Goal: Task Accomplishment & Management: Manage account settings

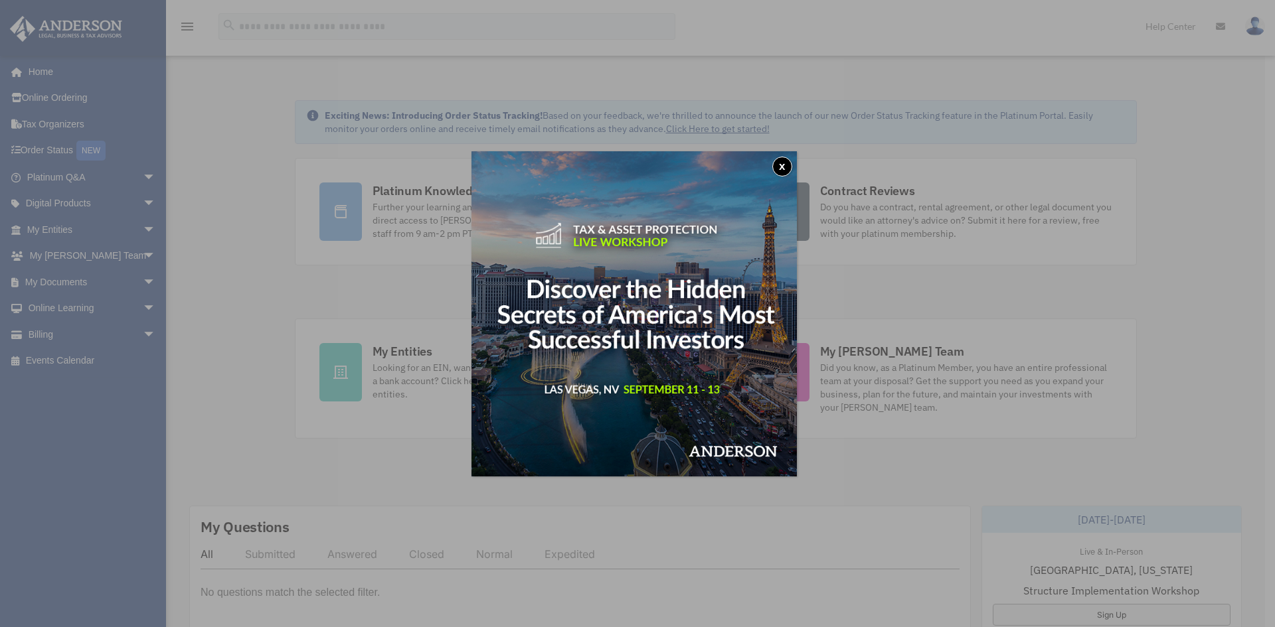
click at [783, 164] on button "x" at bounding box center [782, 167] width 20 height 20
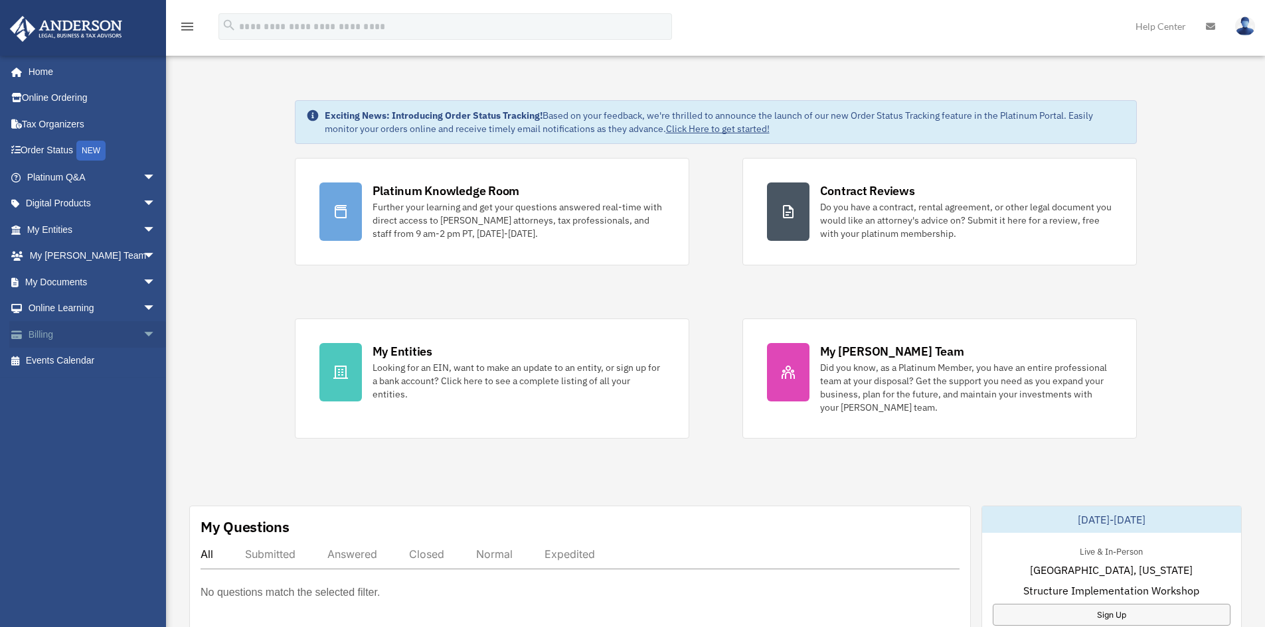
click at [53, 329] on link "Billing arrow_drop_down" at bounding box center [92, 334] width 167 height 27
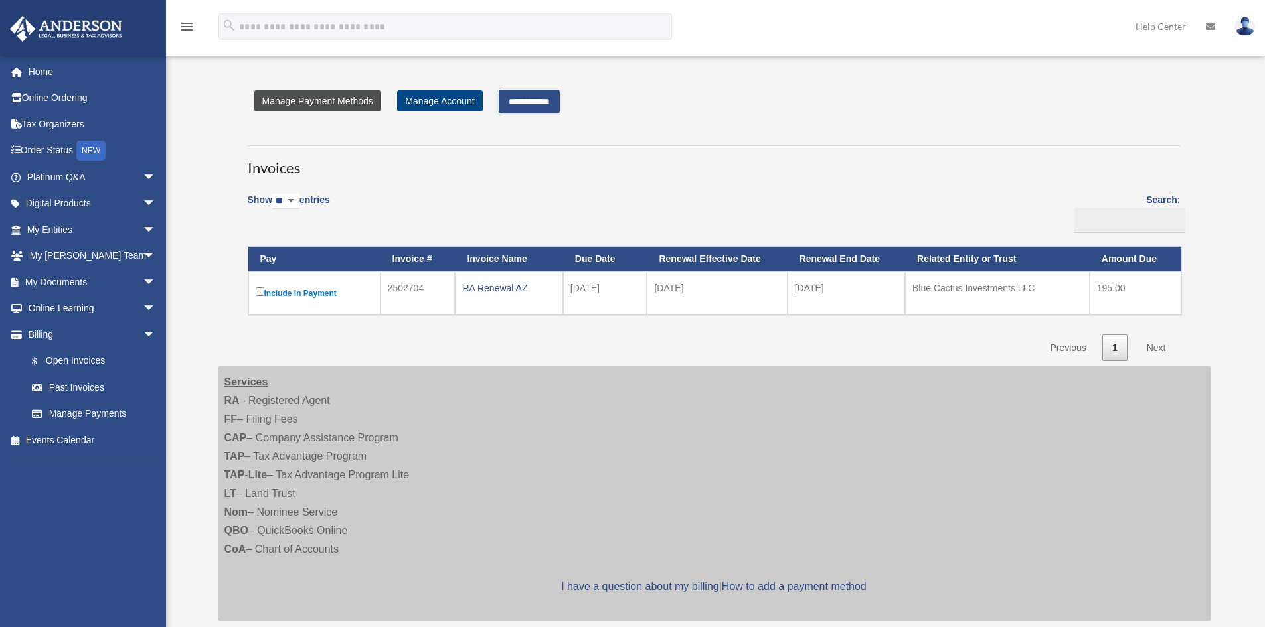
click at [319, 94] on link "Manage Payment Methods" at bounding box center [317, 100] width 127 height 21
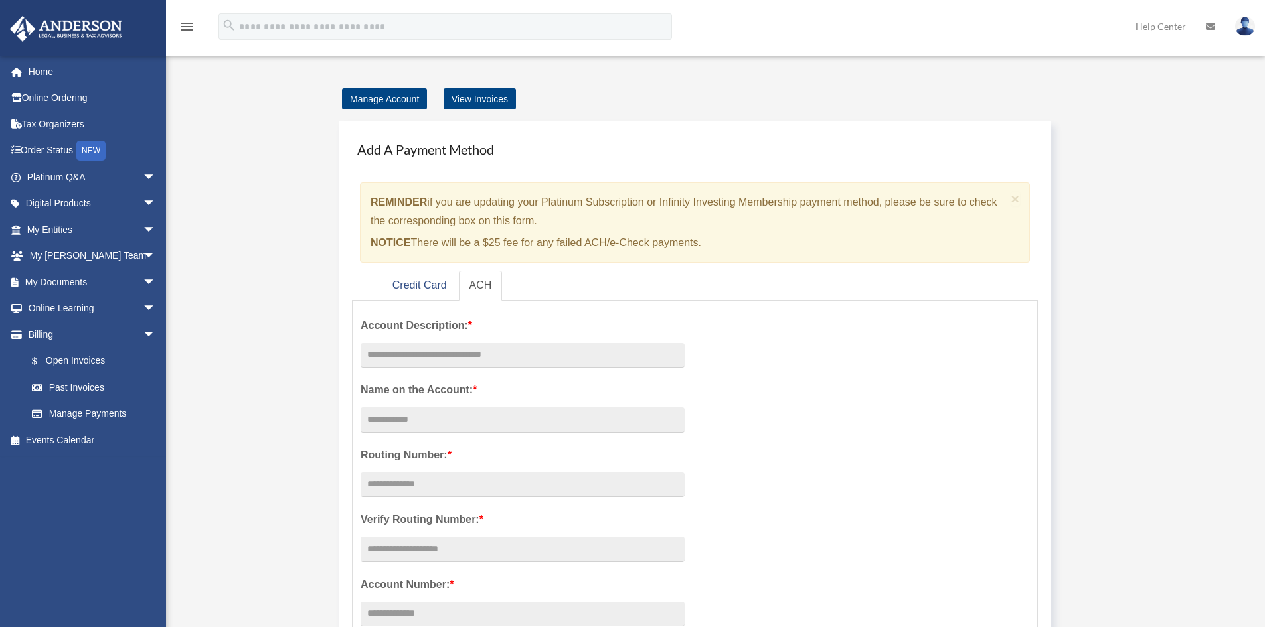
scroll to position [66, 0]
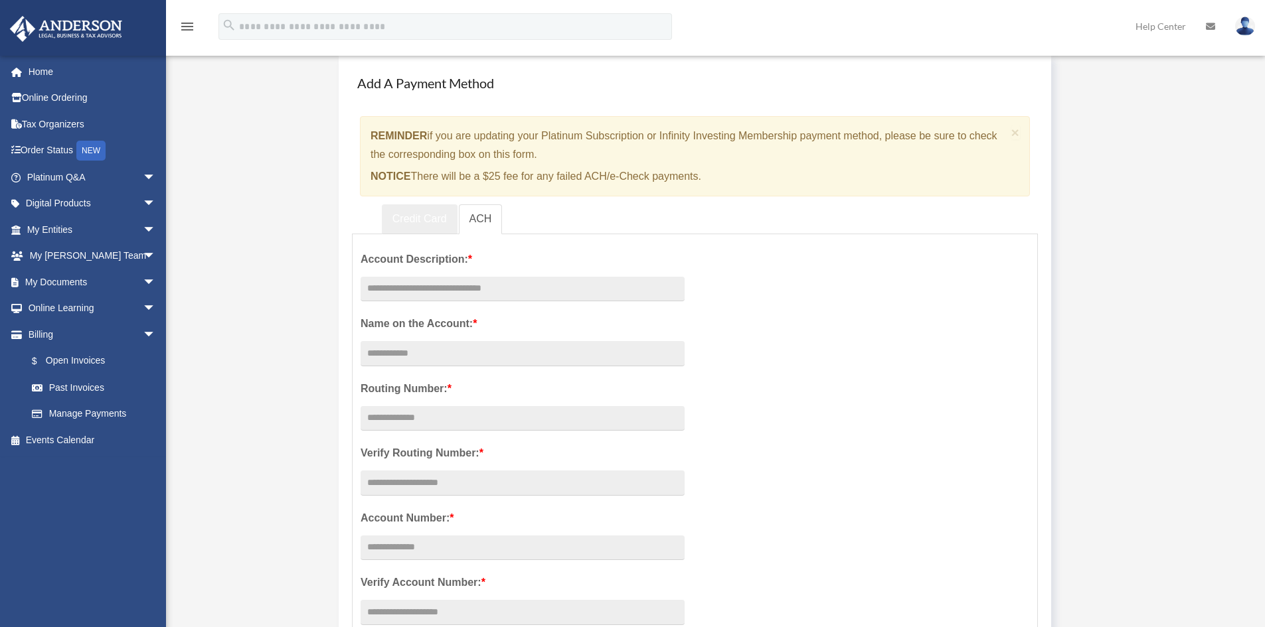
click at [422, 214] on link "Credit Card" at bounding box center [420, 219] width 76 height 30
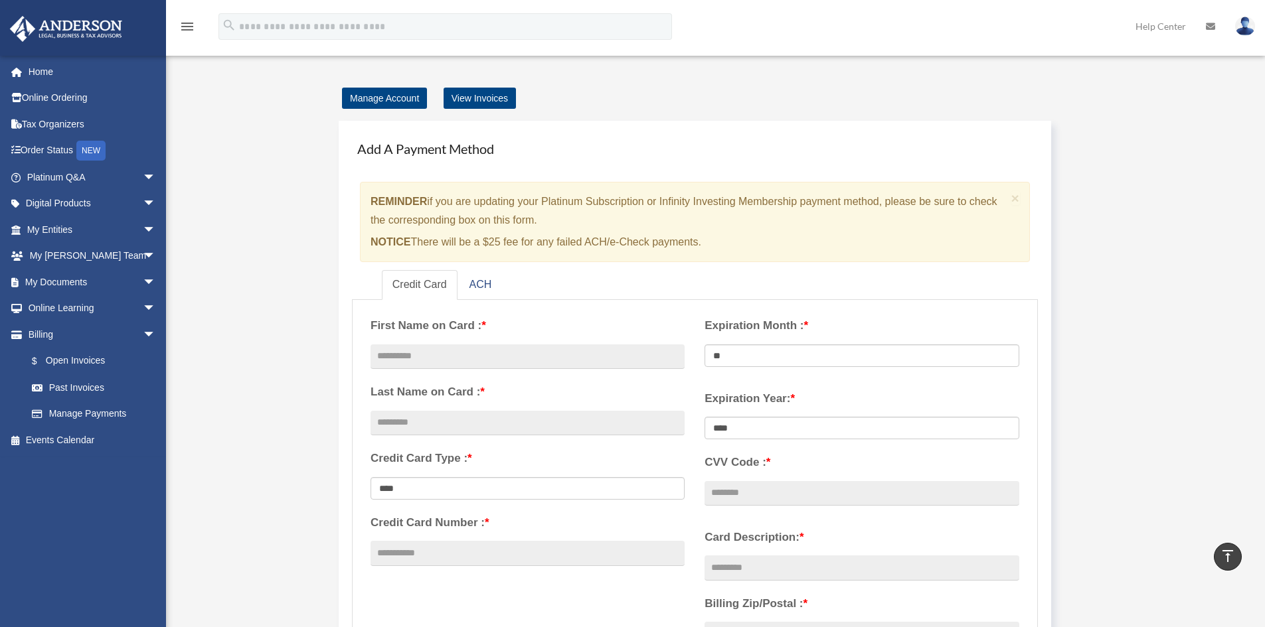
scroll to position [0, 0]
click at [480, 102] on link "View Invoices" at bounding box center [479, 98] width 72 height 21
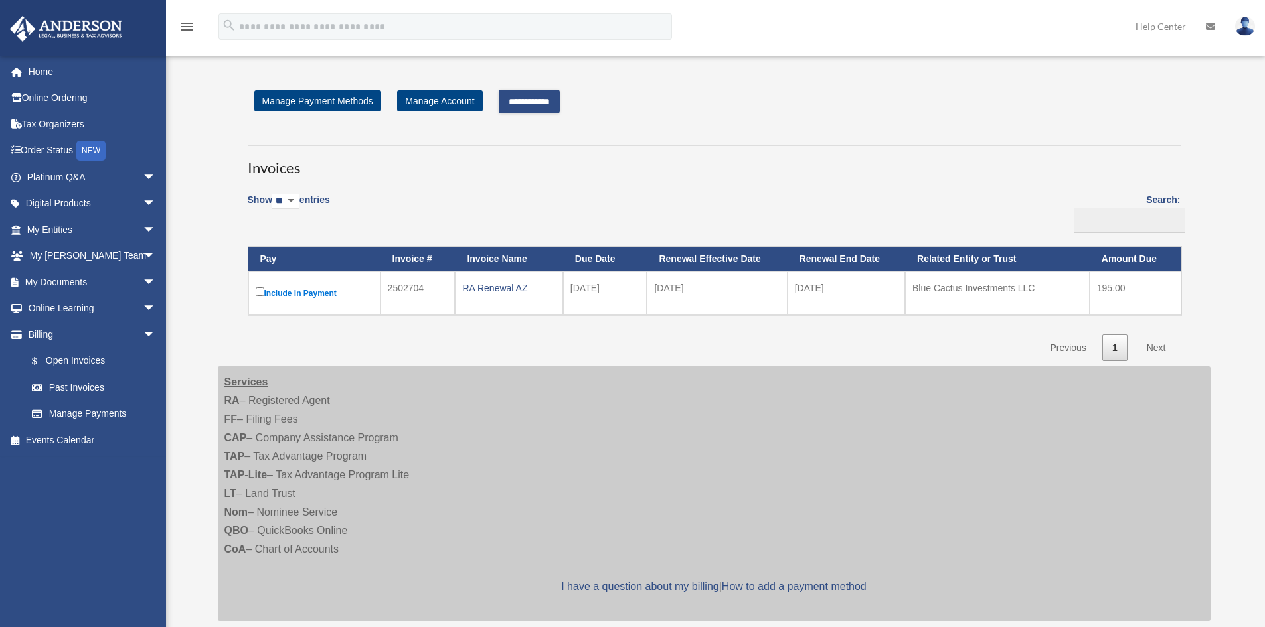
click at [538, 96] on input "**********" at bounding box center [529, 102] width 61 height 24
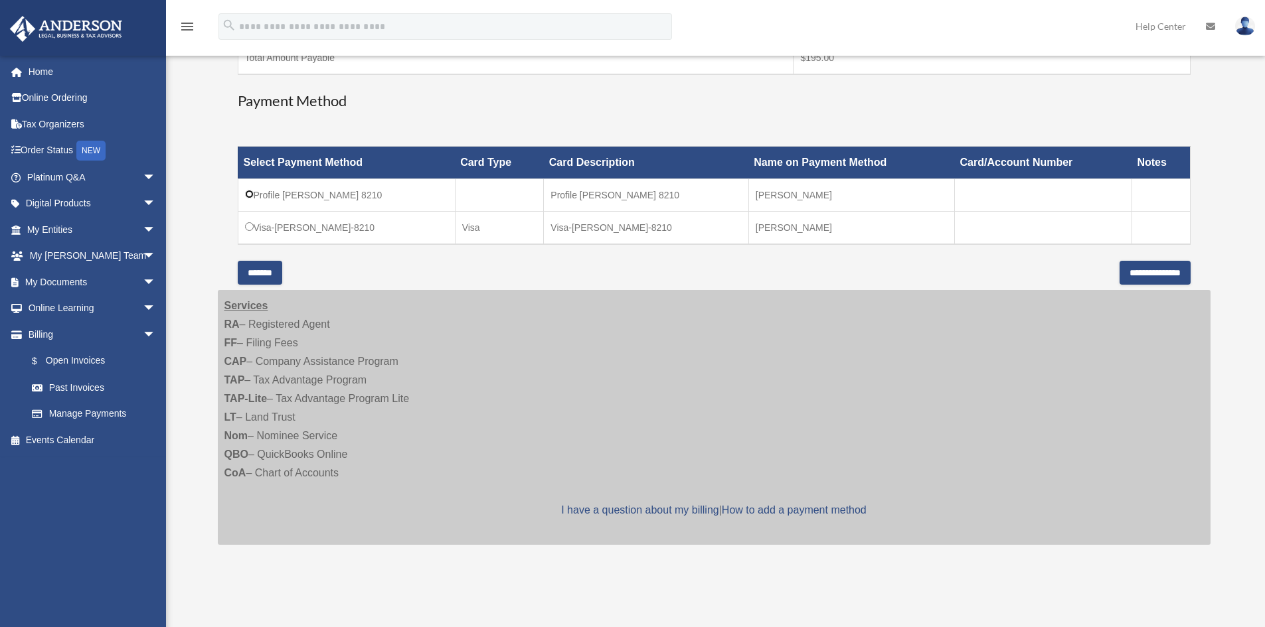
scroll to position [332, 0]
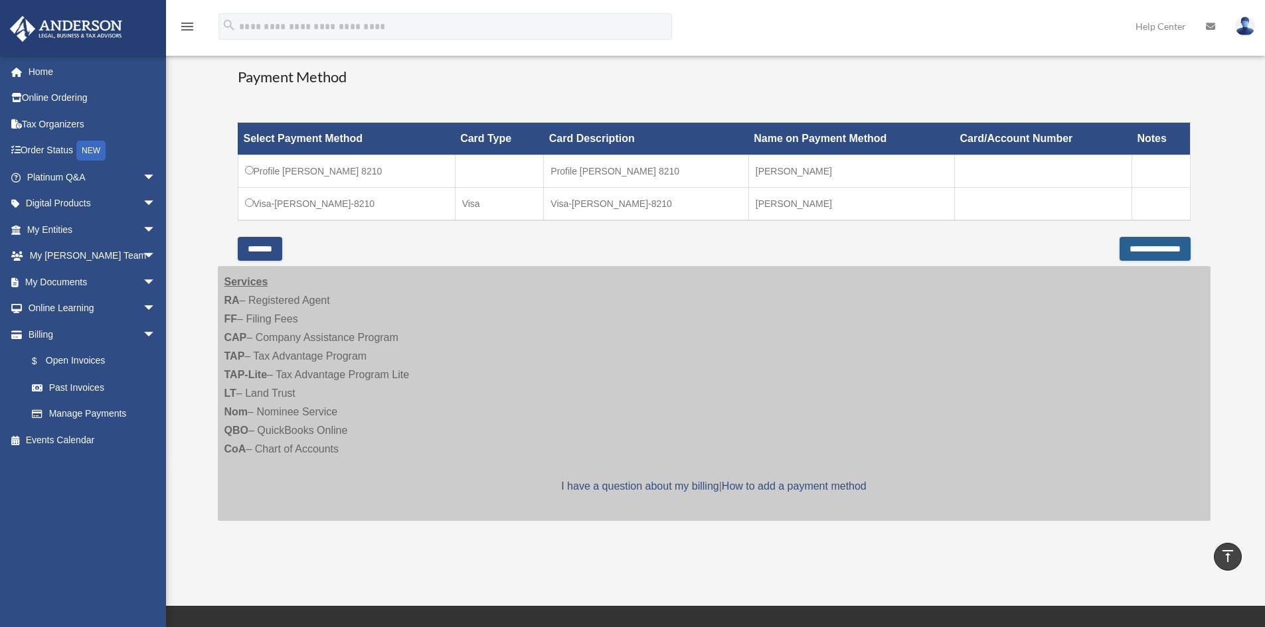
click at [1148, 253] on input "**********" at bounding box center [1154, 249] width 71 height 24
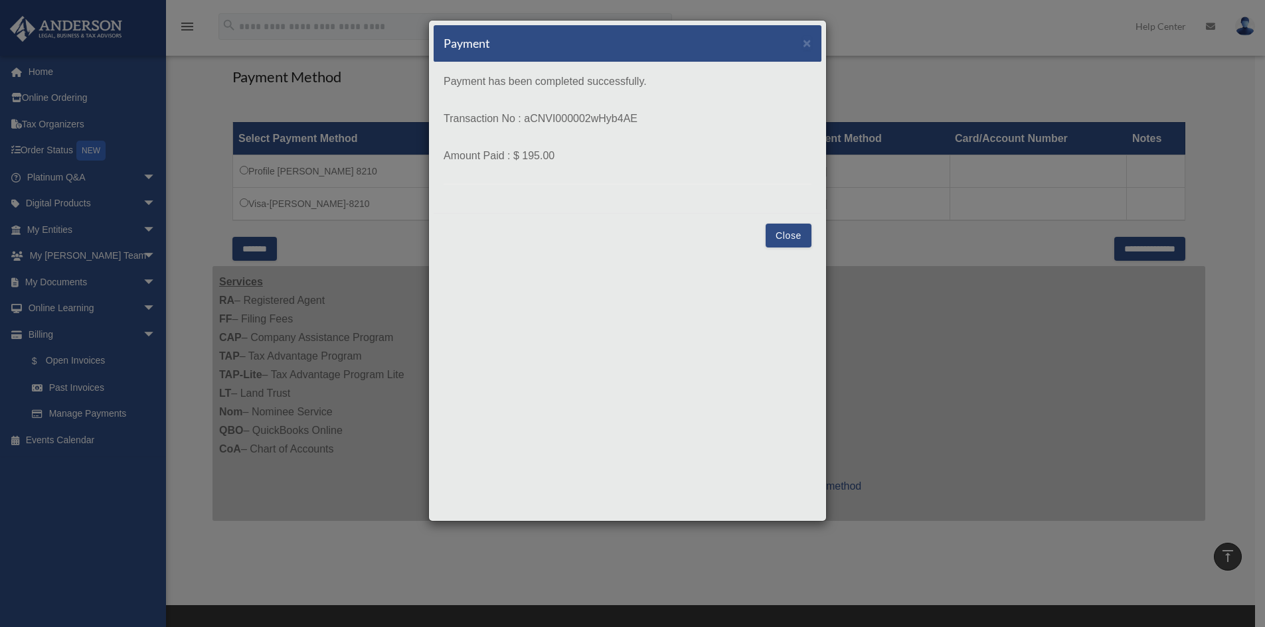
click at [785, 234] on button "Close" at bounding box center [788, 236] width 46 height 24
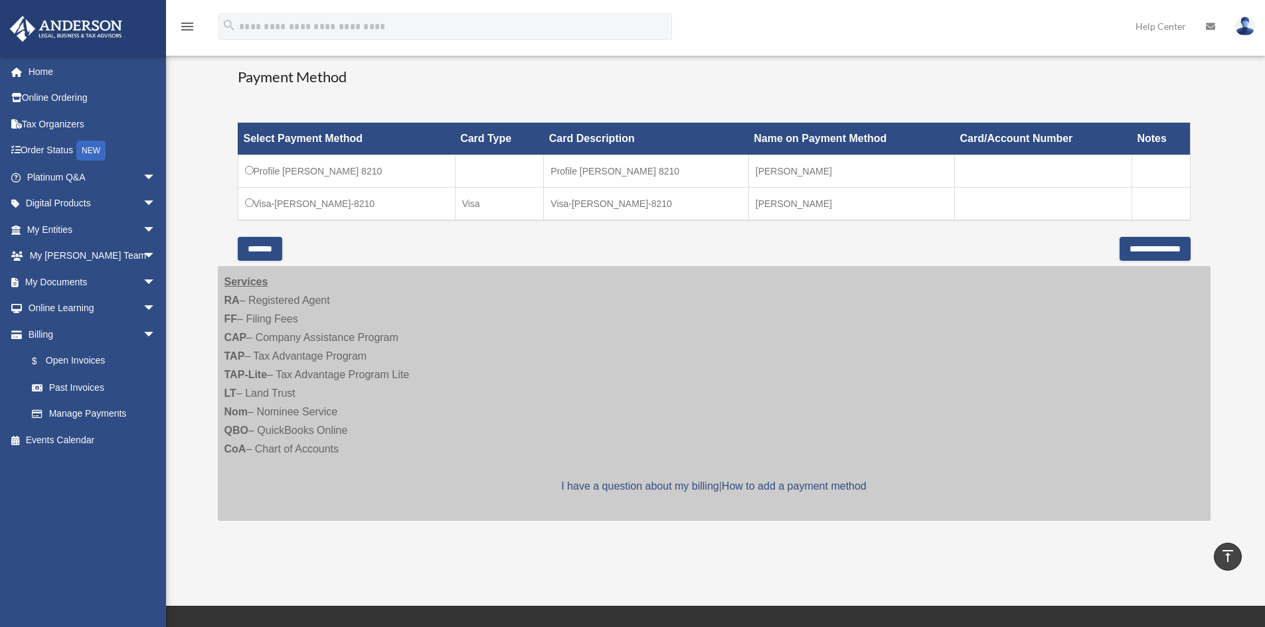
scroll to position [0, 0]
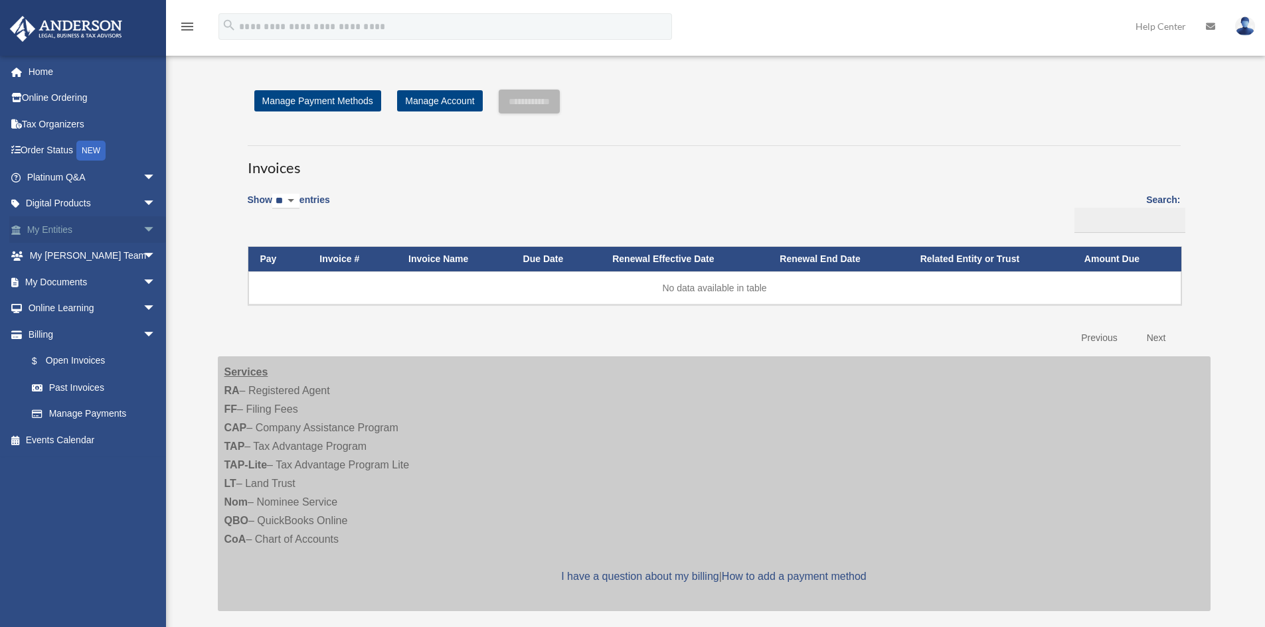
drag, startPoint x: 0, startPoint y: 0, endPoint x: 64, endPoint y: 229, distance: 237.7
click at [64, 229] on link "My Entities arrow_drop_down" at bounding box center [92, 229] width 167 height 27
click at [143, 228] on span "arrow_drop_down" at bounding box center [156, 229] width 27 height 27
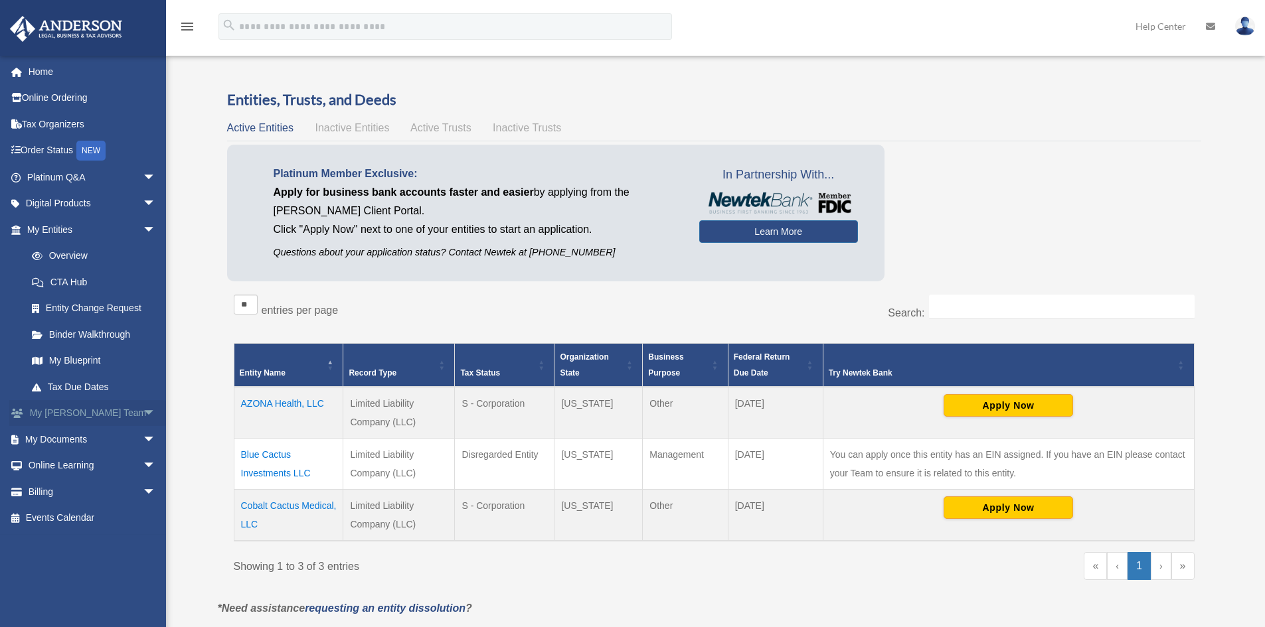
click at [143, 410] on span "arrow_drop_down" at bounding box center [156, 413] width 27 height 27
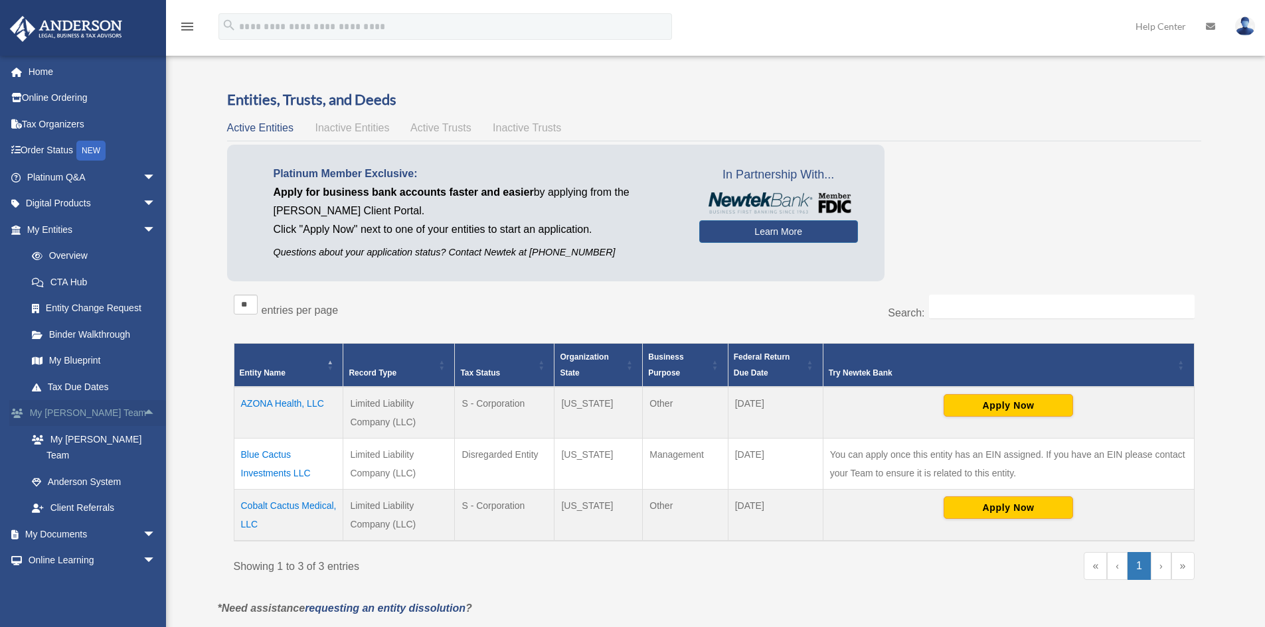
click at [143, 410] on span "arrow_drop_up" at bounding box center [156, 413] width 27 height 27
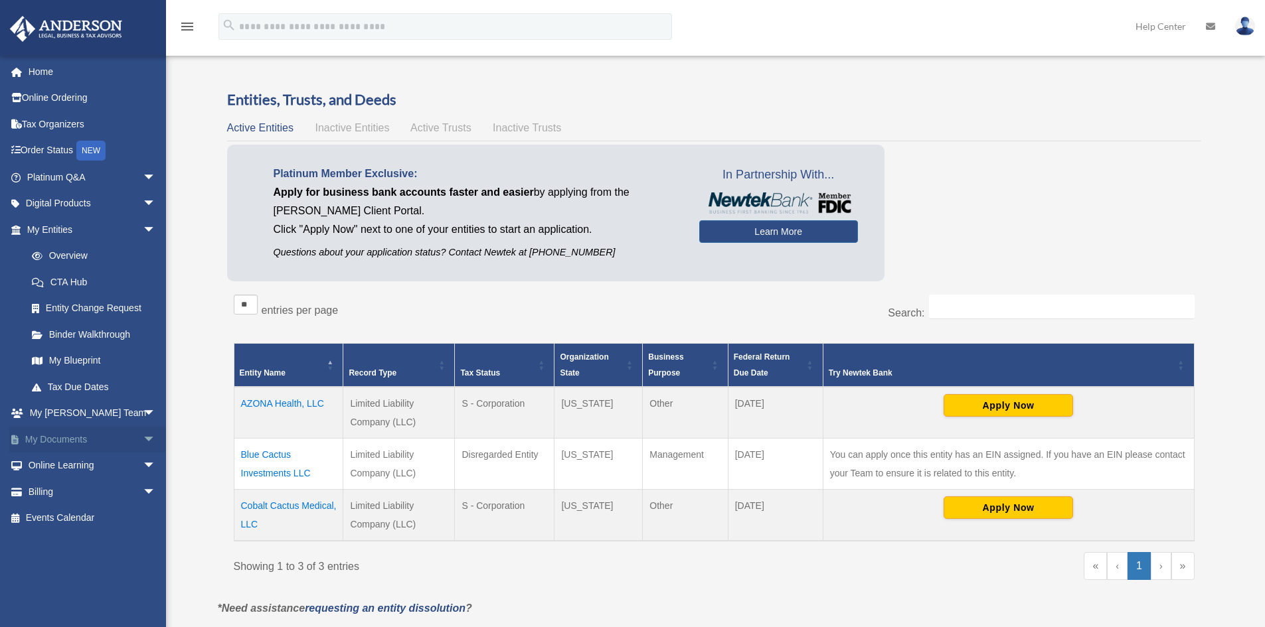
click at [143, 437] on span "arrow_drop_down" at bounding box center [156, 439] width 27 height 27
click at [45, 465] on span at bounding box center [43, 465] width 9 height 9
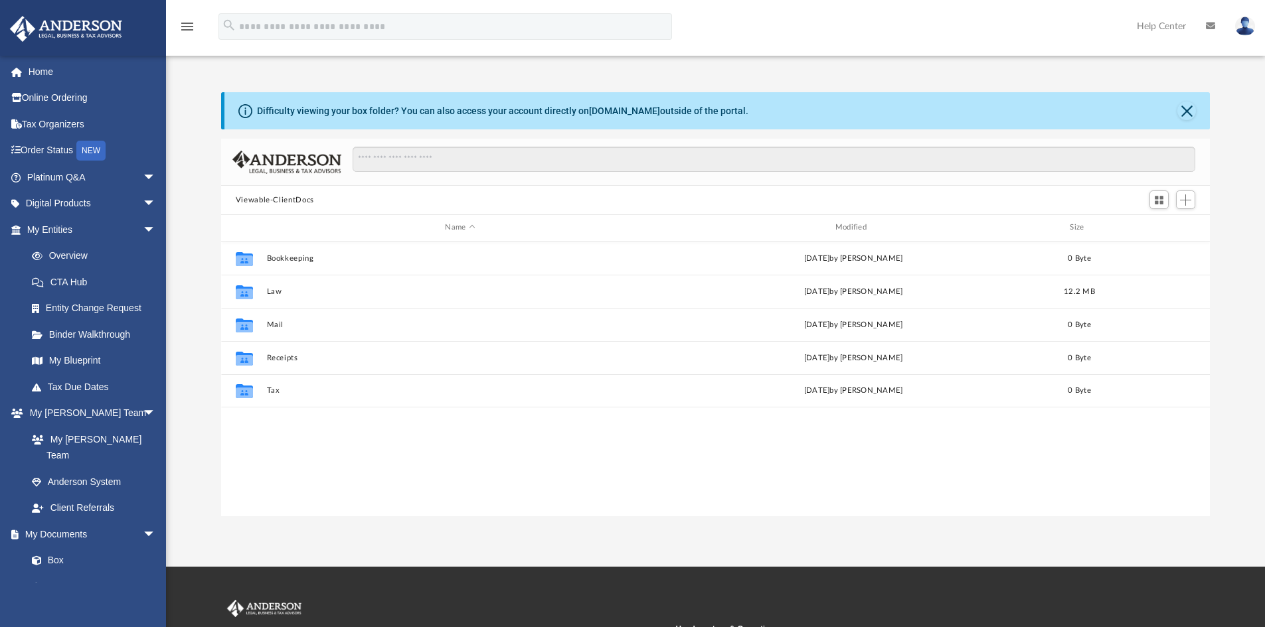
scroll to position [292, 978]
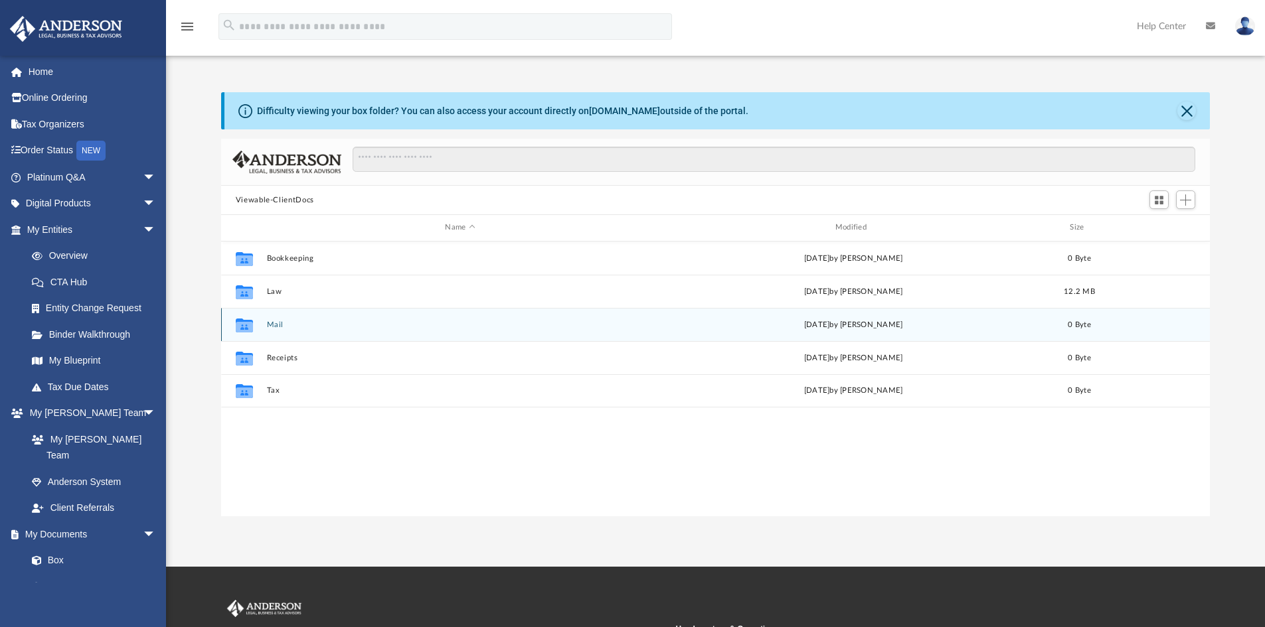
click at [311, 319] on div "Collaborated Folder Mail [DATE] by [PERSON_NAME] 0 Byte" at bounding box center [715, 324] width 989 height 33
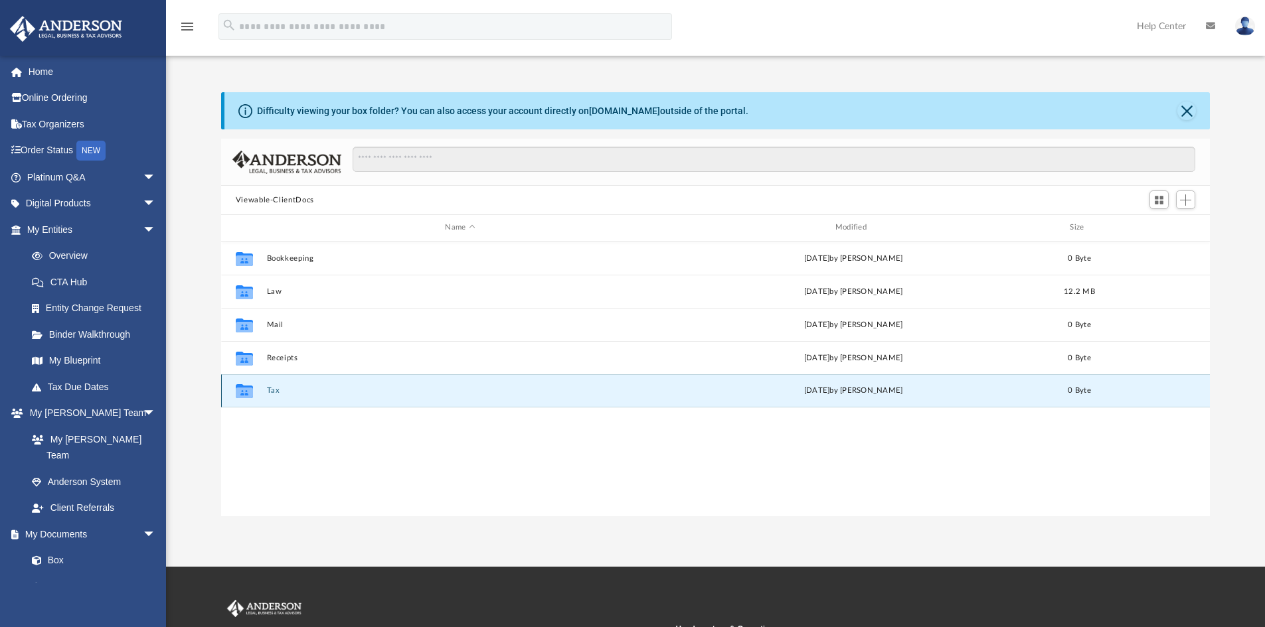
click at [270, 392] on button "Tax" at bounding box center [459, 390] width 387 height 9
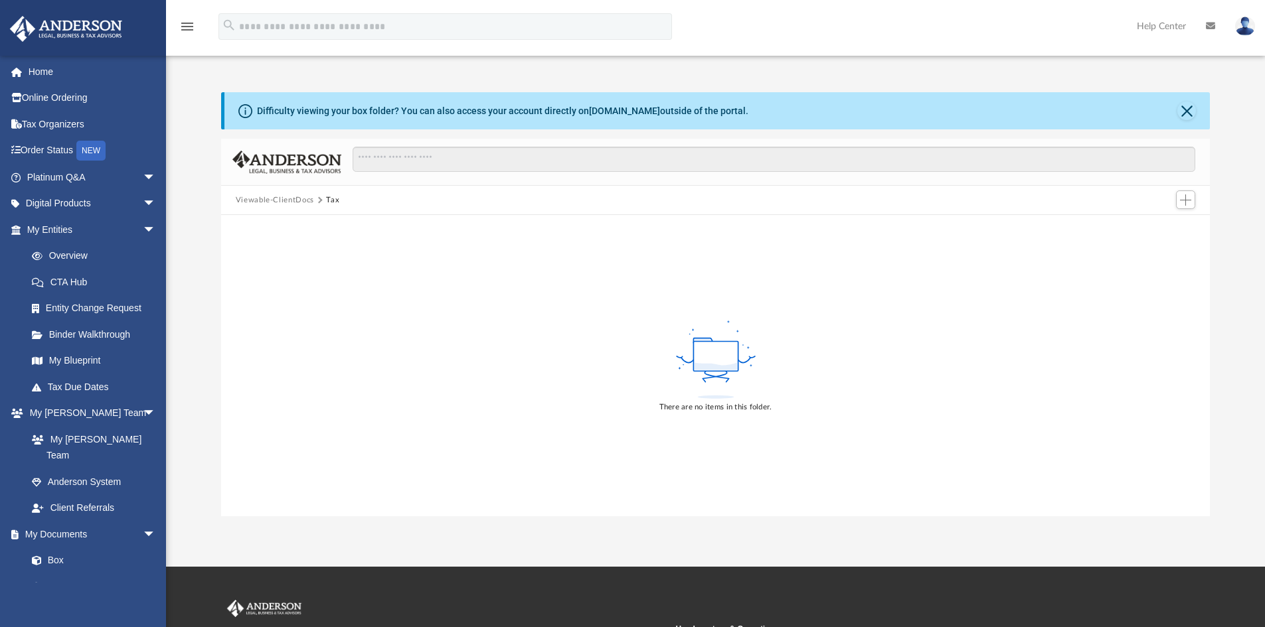
click at [279, 200] on button "Viewable-ClientDocs" at bounding box center [275, 201] width 78 height 12
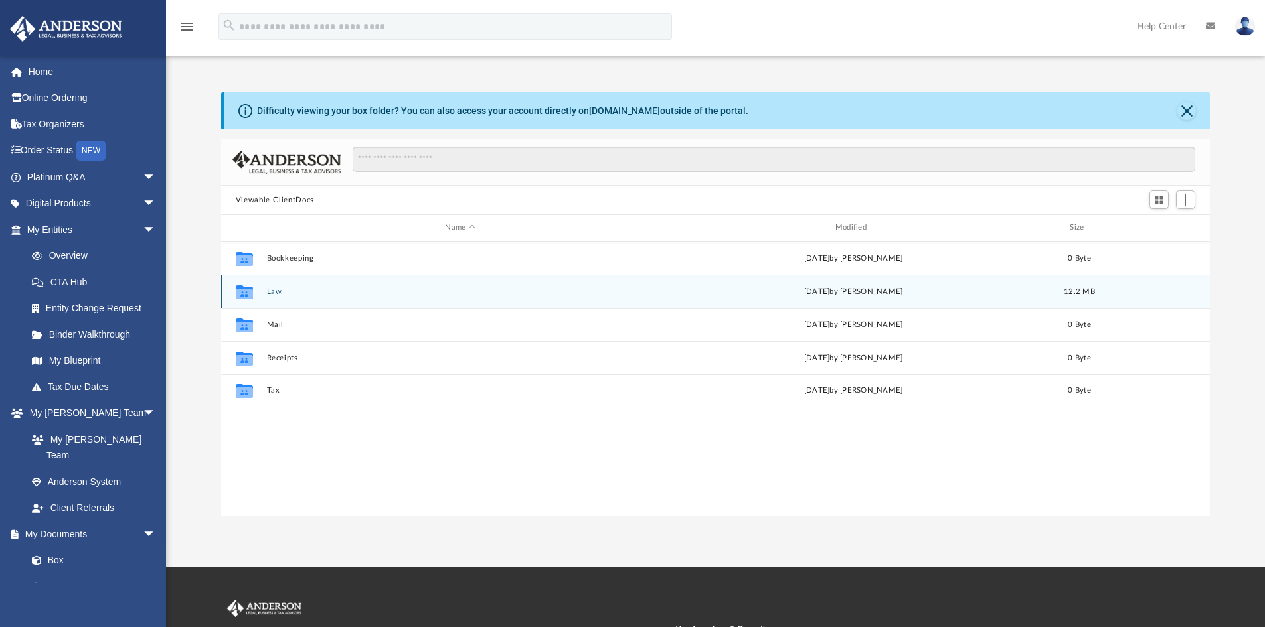
click at [277, 292] on button "Law" at bounding box center [459, 291] width 387 height 9
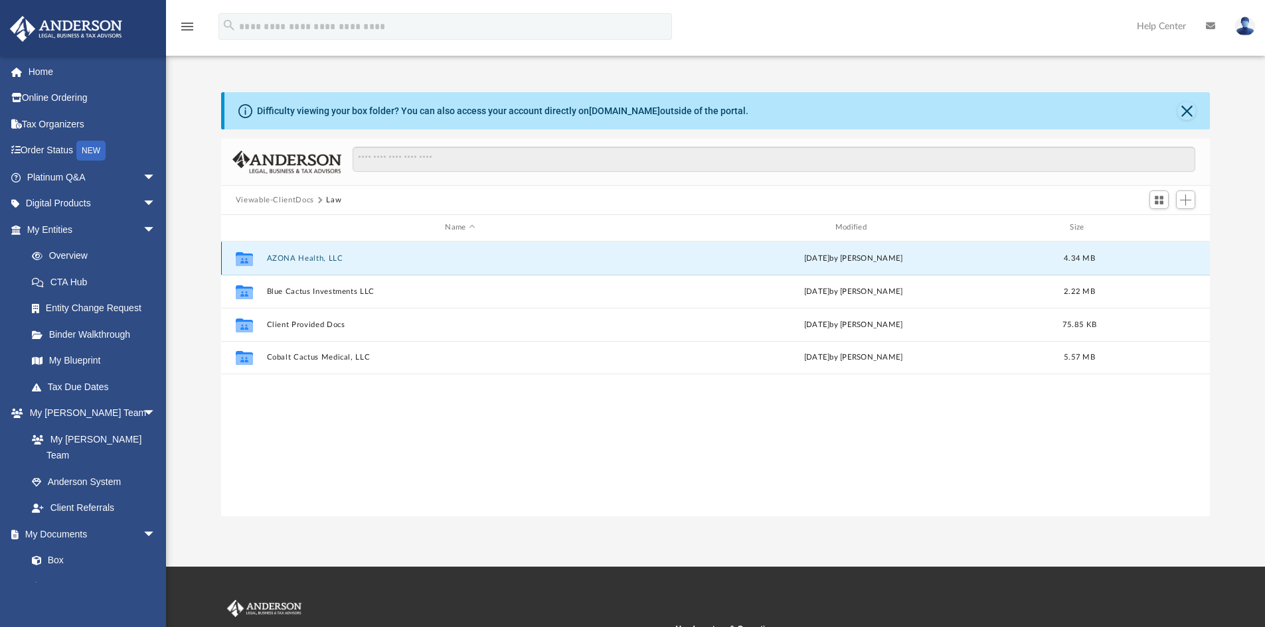
click at [303, 258] on button "AZONA Health, LLC" at bounding box center [459, 258] width 387 height 9
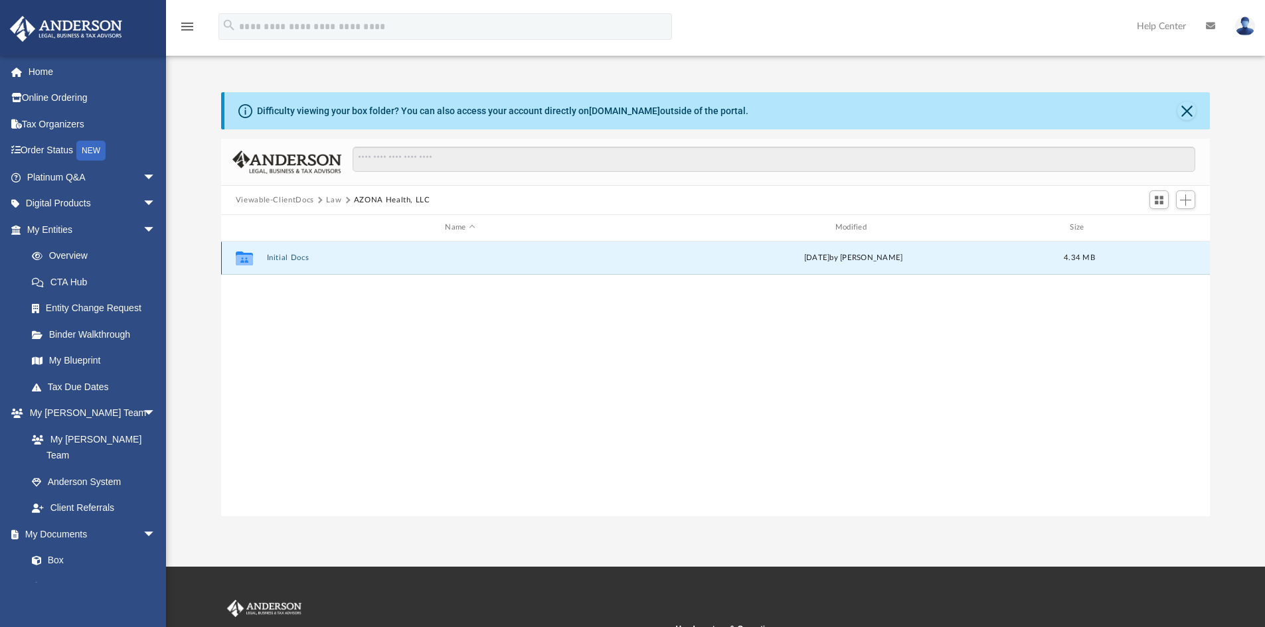
click at [283, 256] on button "Initial Docs" at bounding box center [459, 258] width 387 height 9
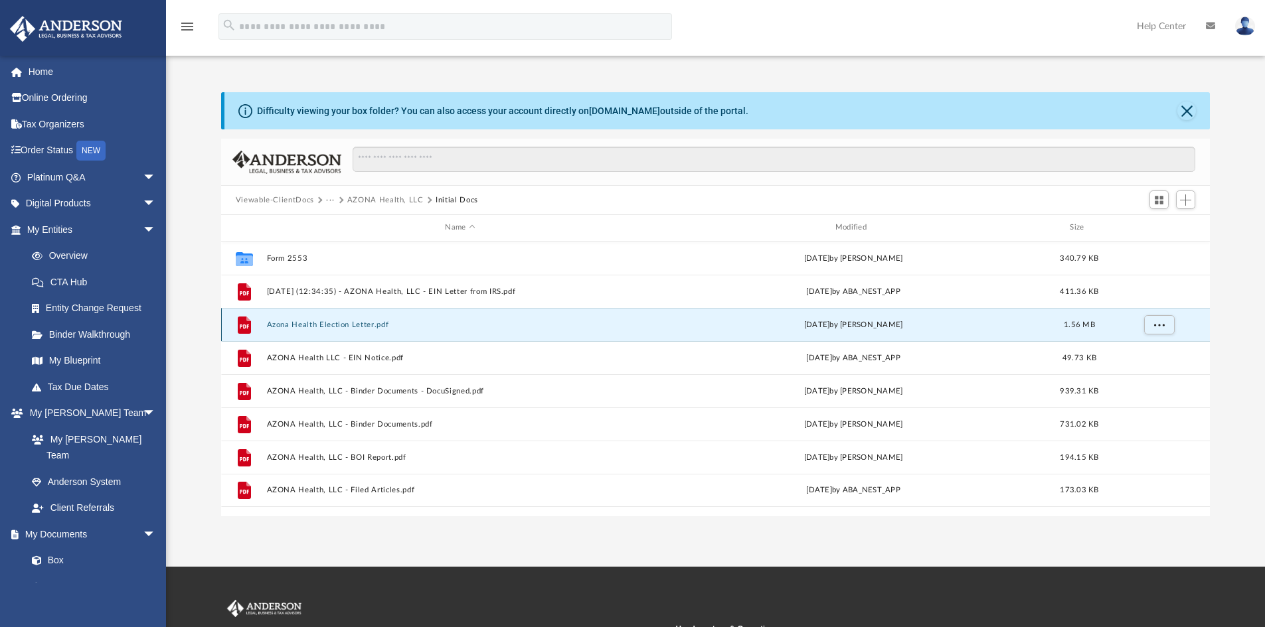
click at [347, 322] on button "Azona Health Election Letter.pdf" at bounding box center [459, 325] width 387 height 9
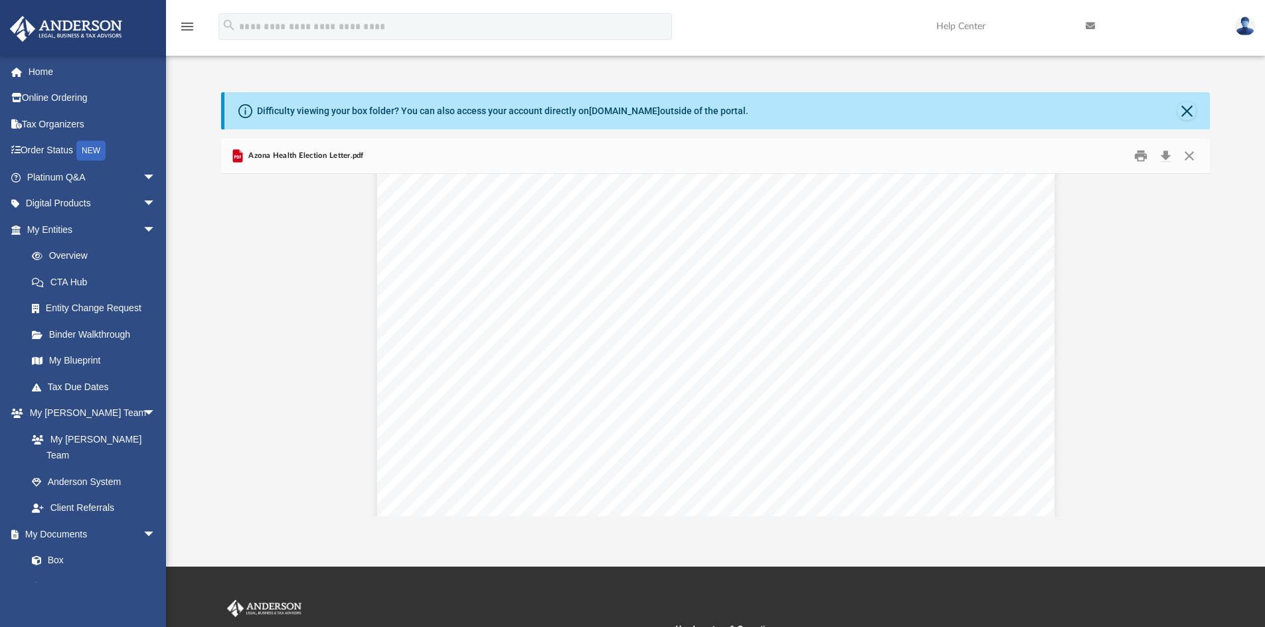
scroll to position [0, 0]
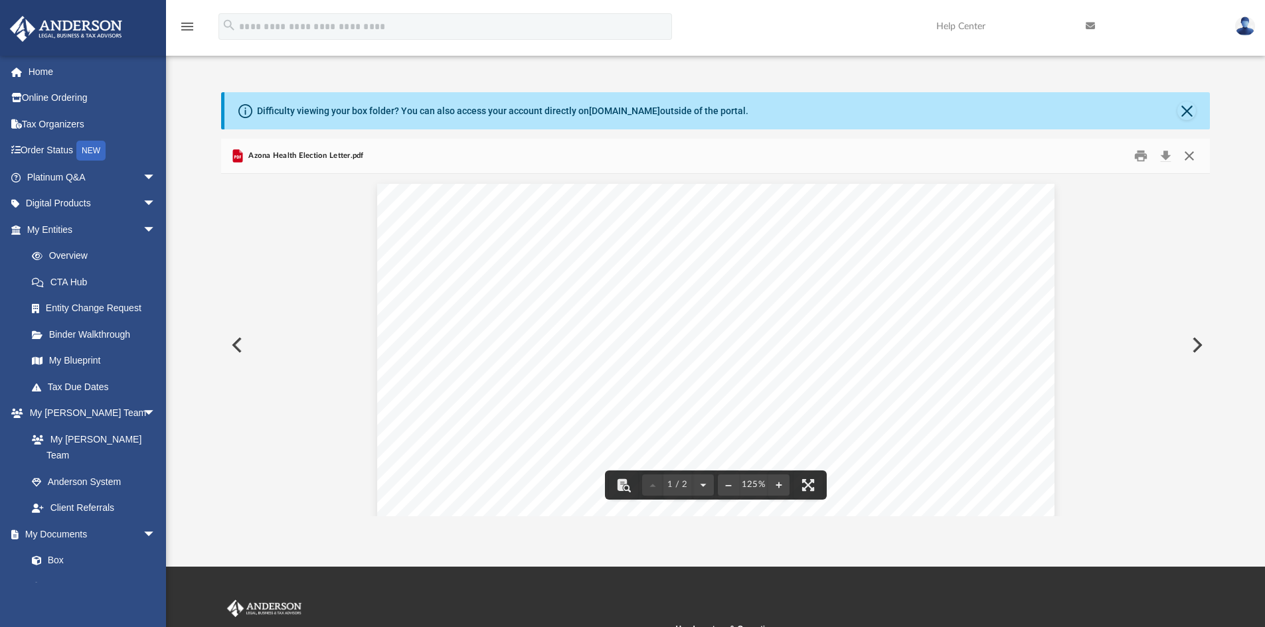
click at [1196, 153] on button "Close" at bounding box center [1189, 156] width 24 height 21
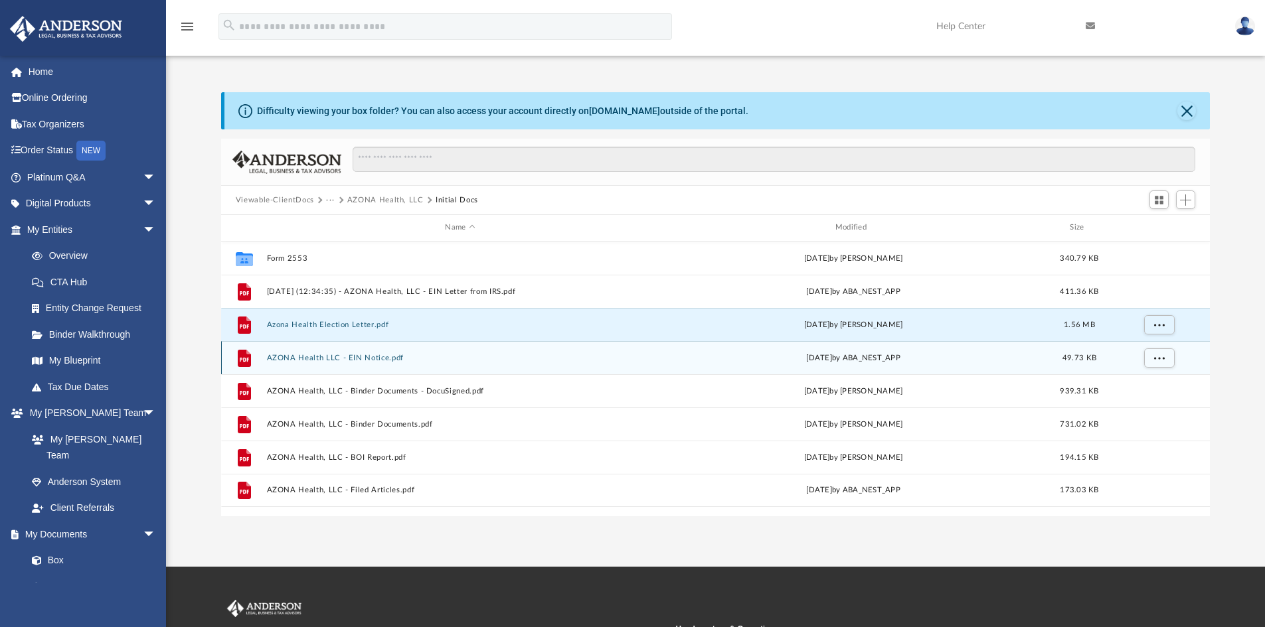
scroll to position [66, 0]
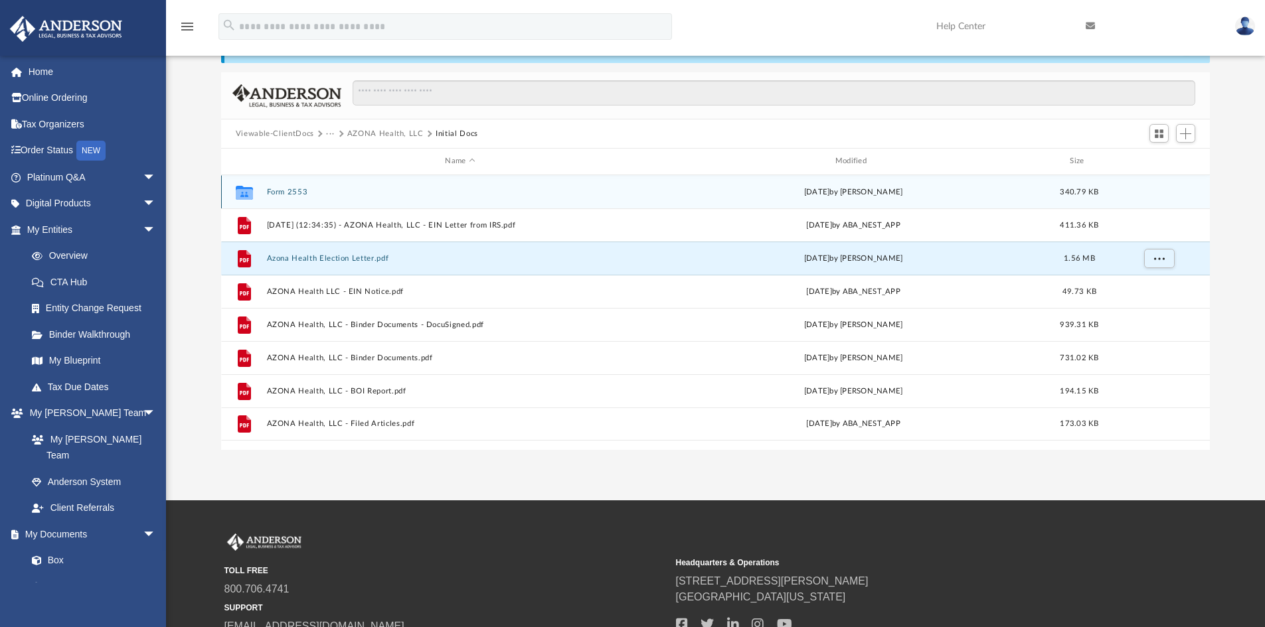
click at [290, 193] on button "Form 2553" at bounding box center [459, 192] width 387 height 9
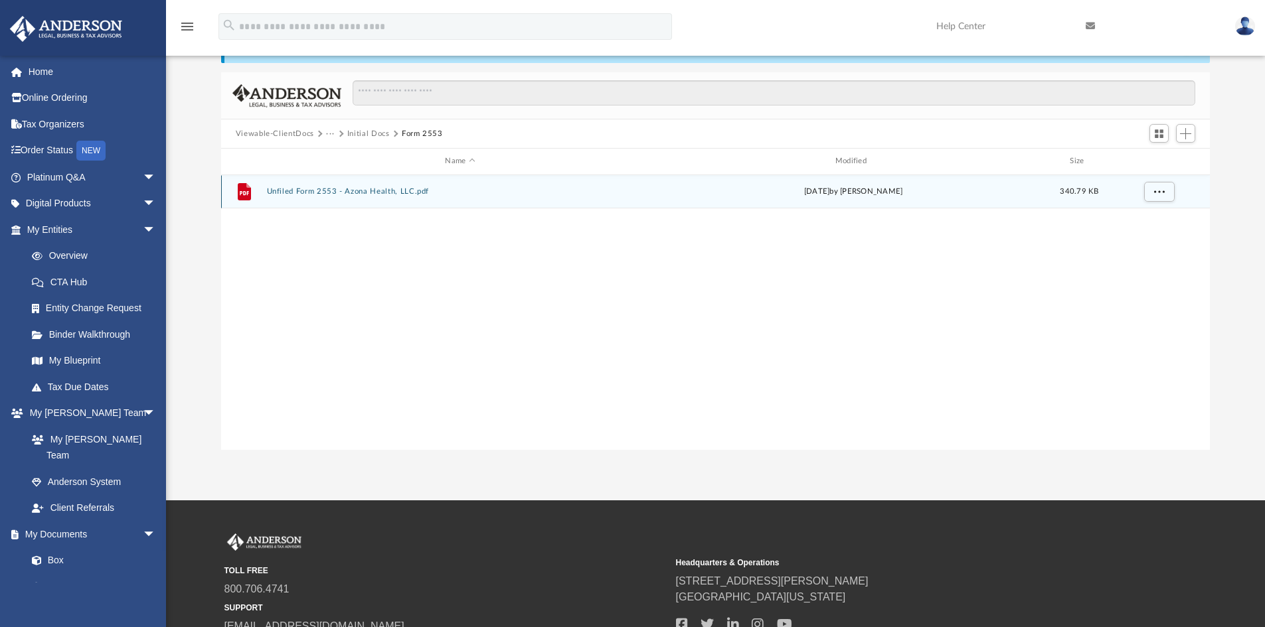
click at [365, 191] on button "Unfiled Form 2553 - Azona Health, LLC.pdf" at bounding box center [459, 191] width 387 height 9
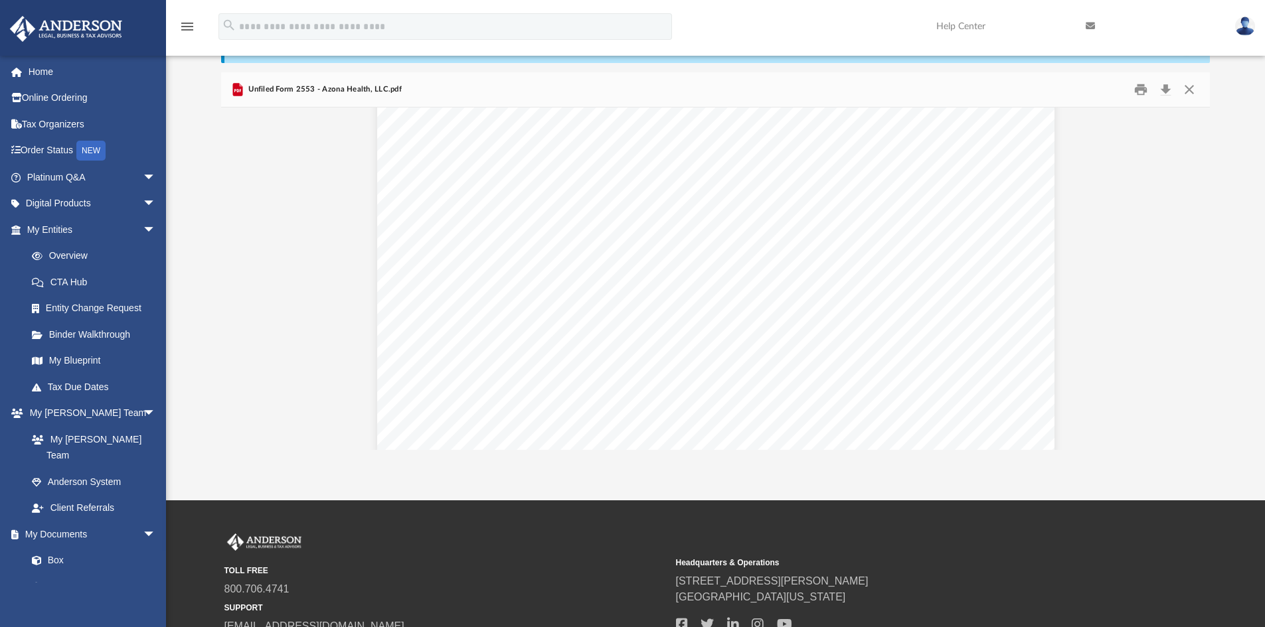
scroll to position [0, 0]
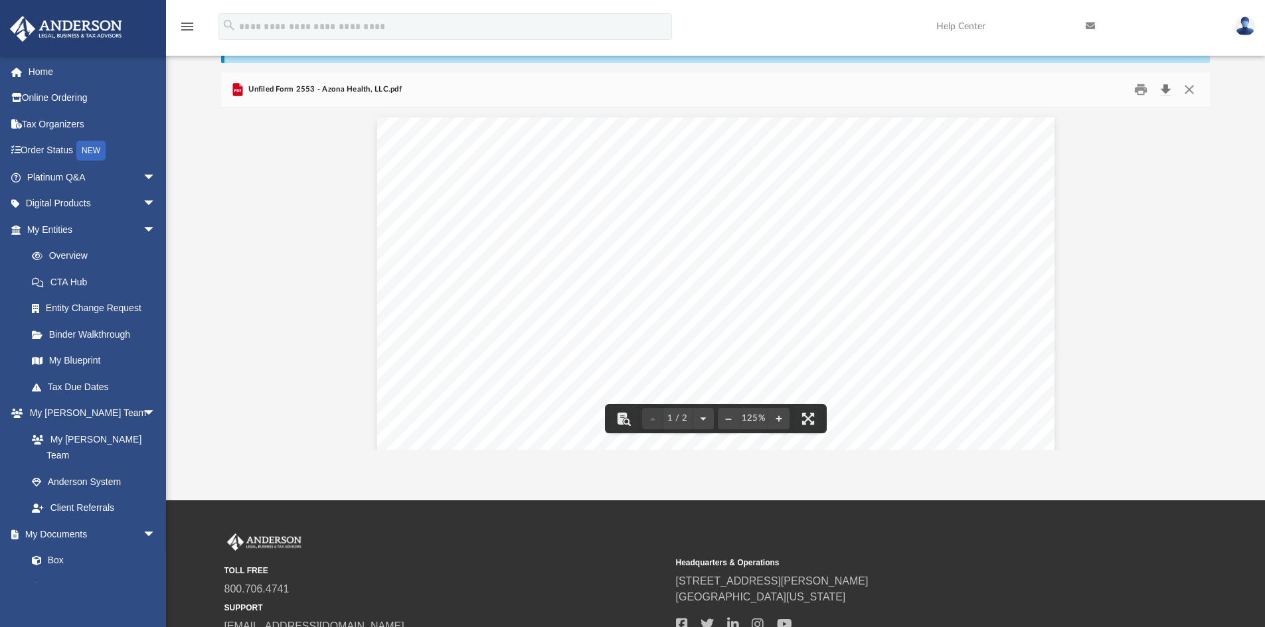
click at [1169, 84] on button "Download" at bounding box center [1165, 90] width 24 height 21
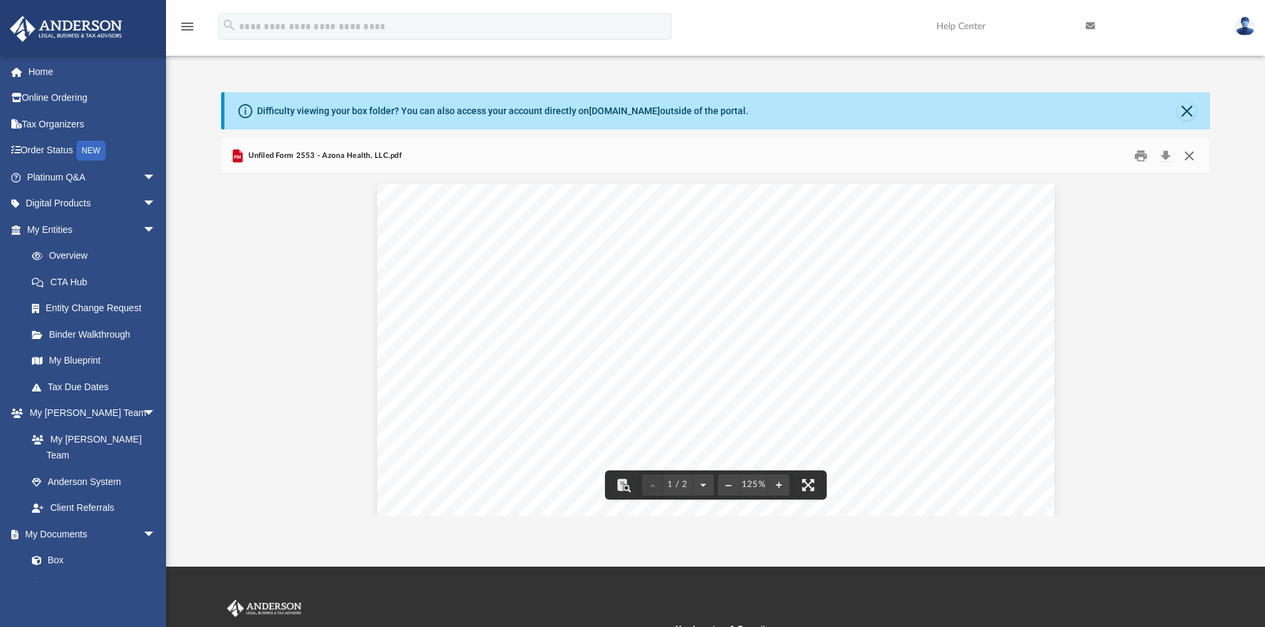
click at [1186, 155] on button "Close" at bounding box center [1189, 156] width 24 height 21
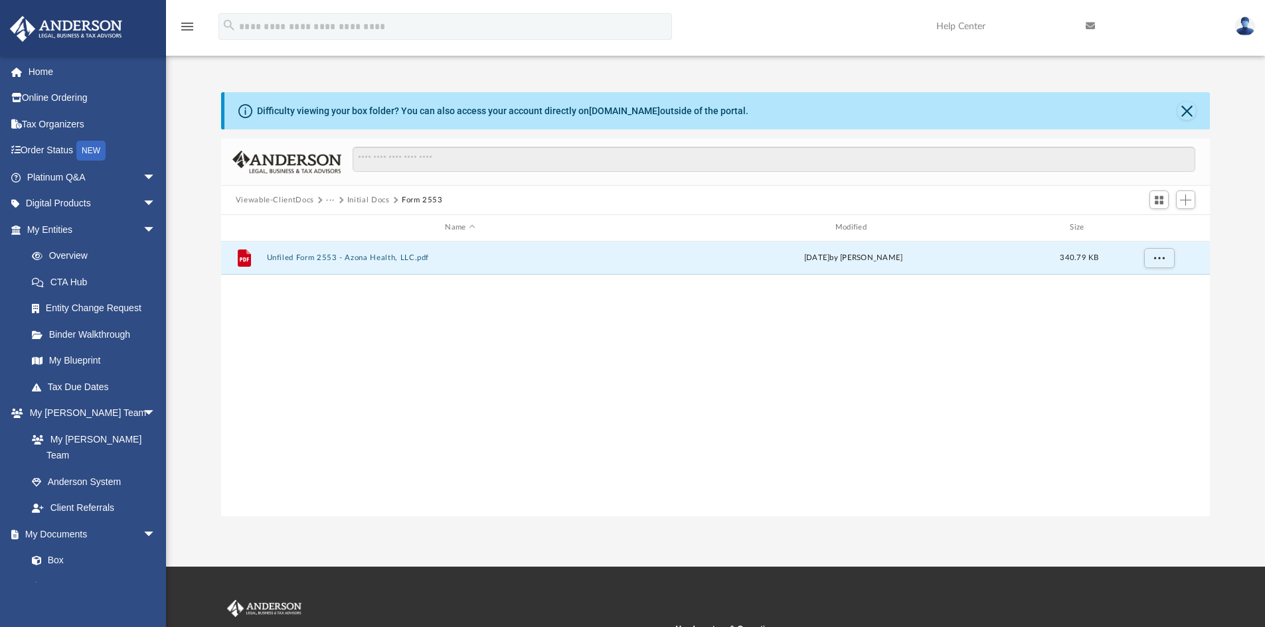
click at [356, 202] on button "Initial Docs" at bounding box center [368, 201] width 42 height 12
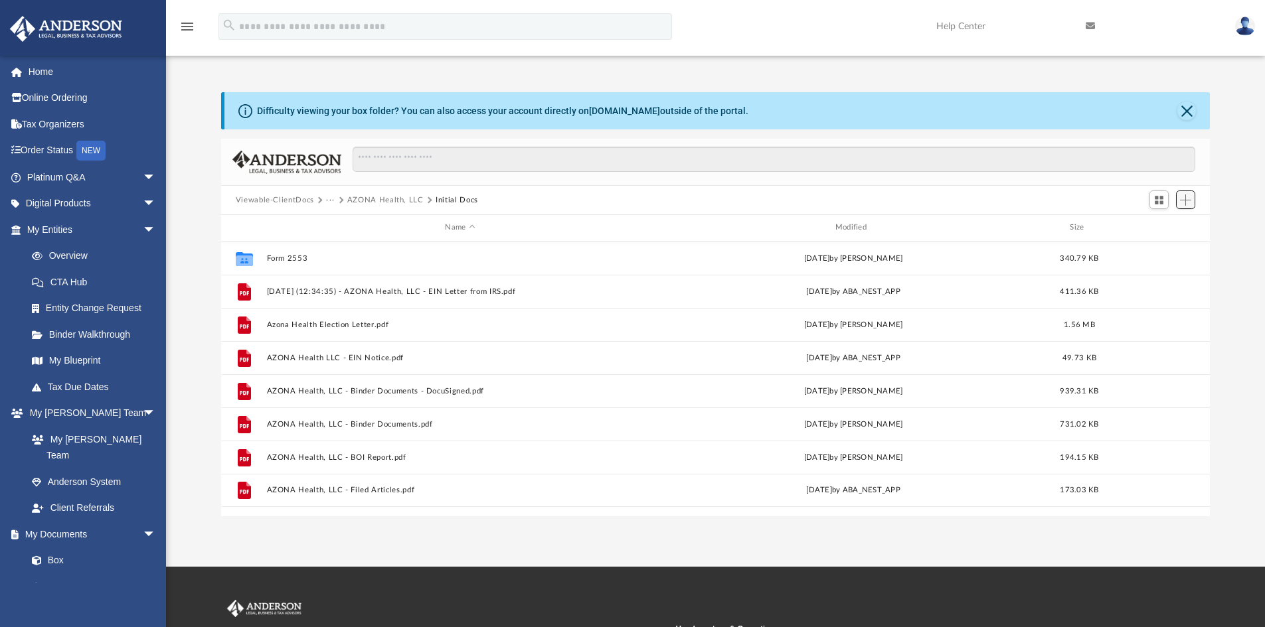
click at [1186, 196] on span "Add" at bounding box center [1185, 200] width 11 height 11
click at [1173, 226] on li "Upload" at bounding box center [1166, 227] width 42 height 14
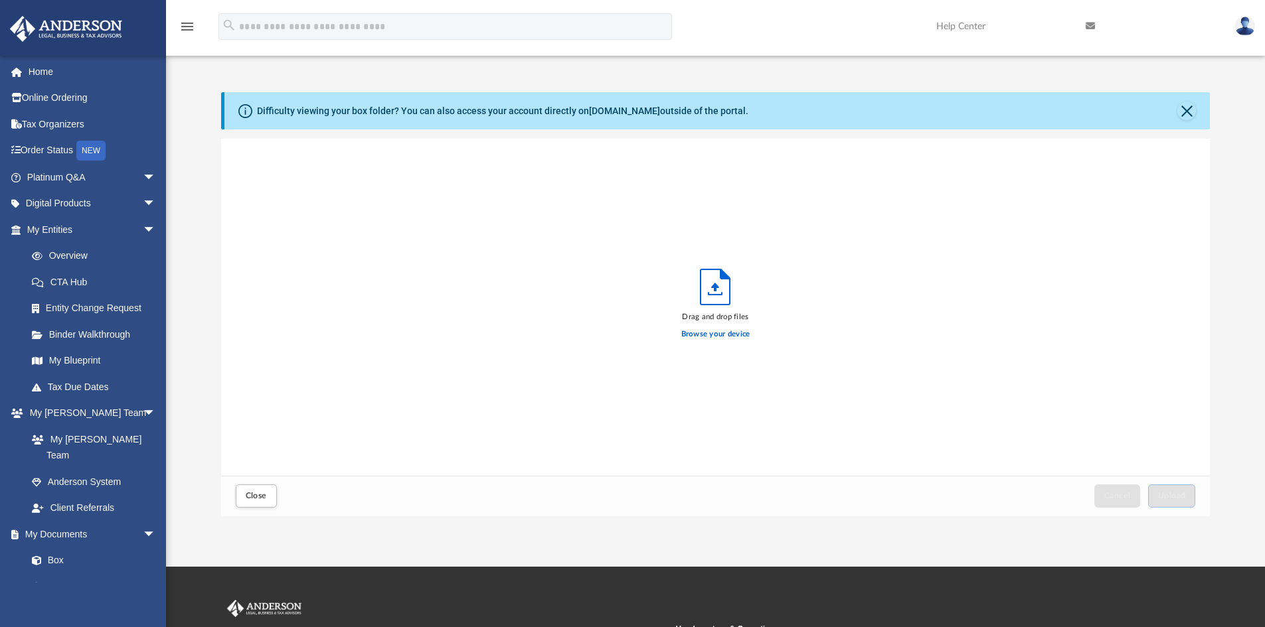
scroll to position [327, 978]
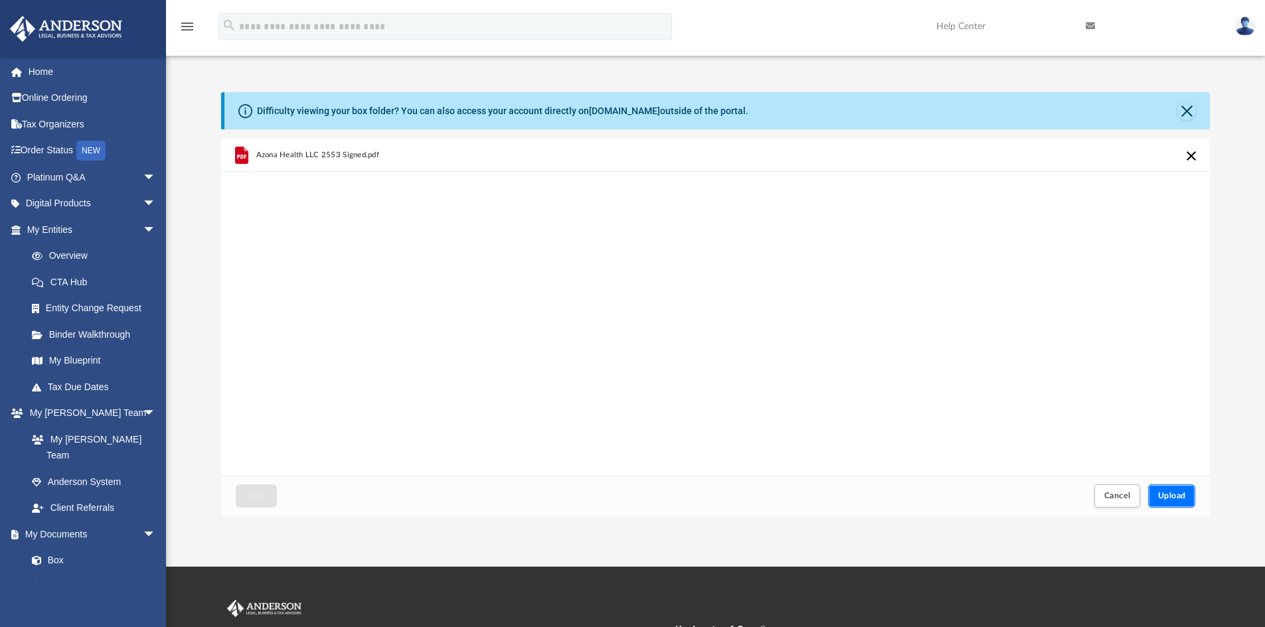
click at [1169, 495] on span "Upload" at bounding box center [1172, 496] width 28 height 8
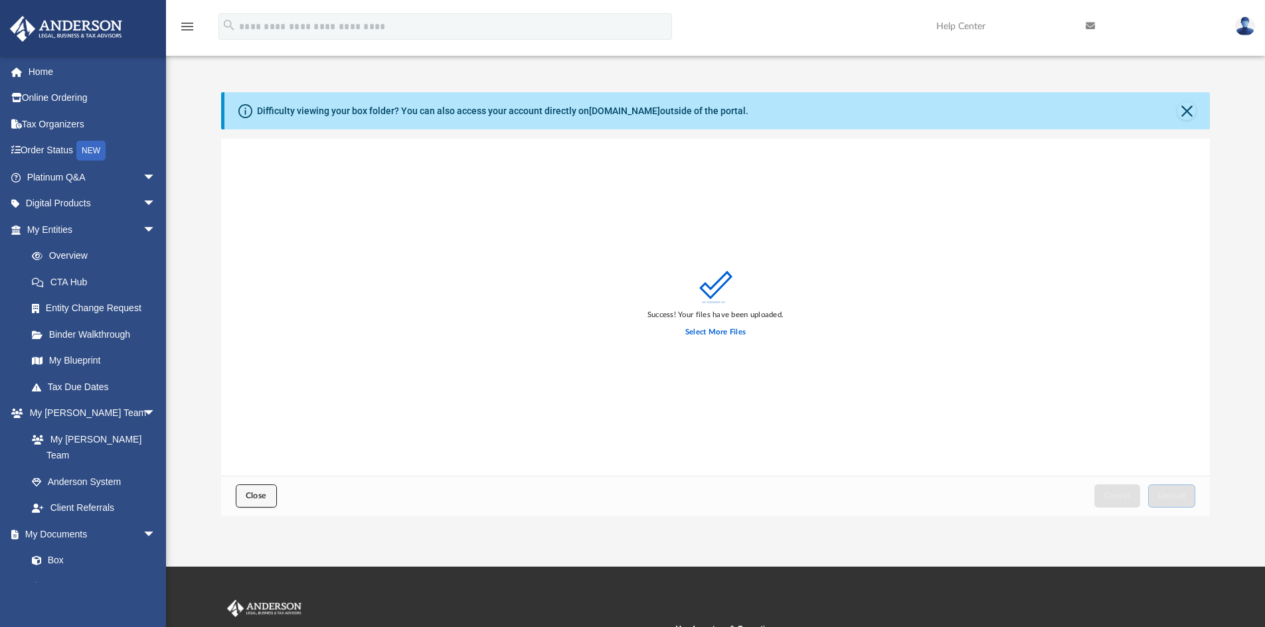
click at [263, 494] on span "Close" at bounding box center [256, 496] width 21 height 8
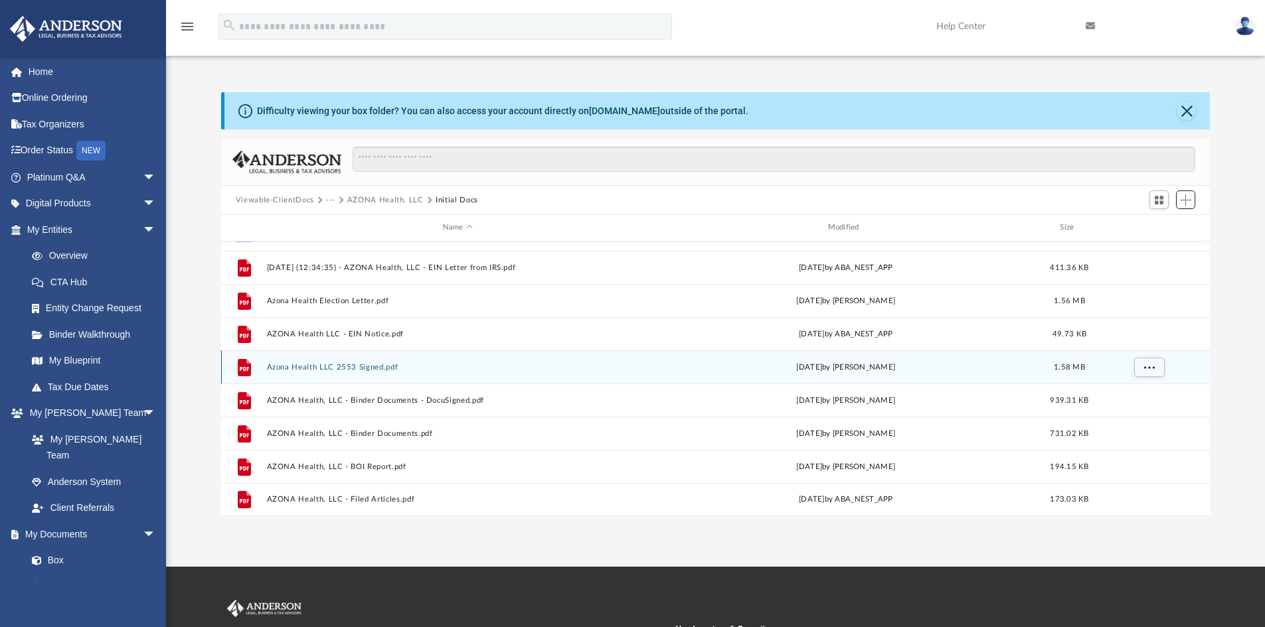
scroll to position [0, 0]
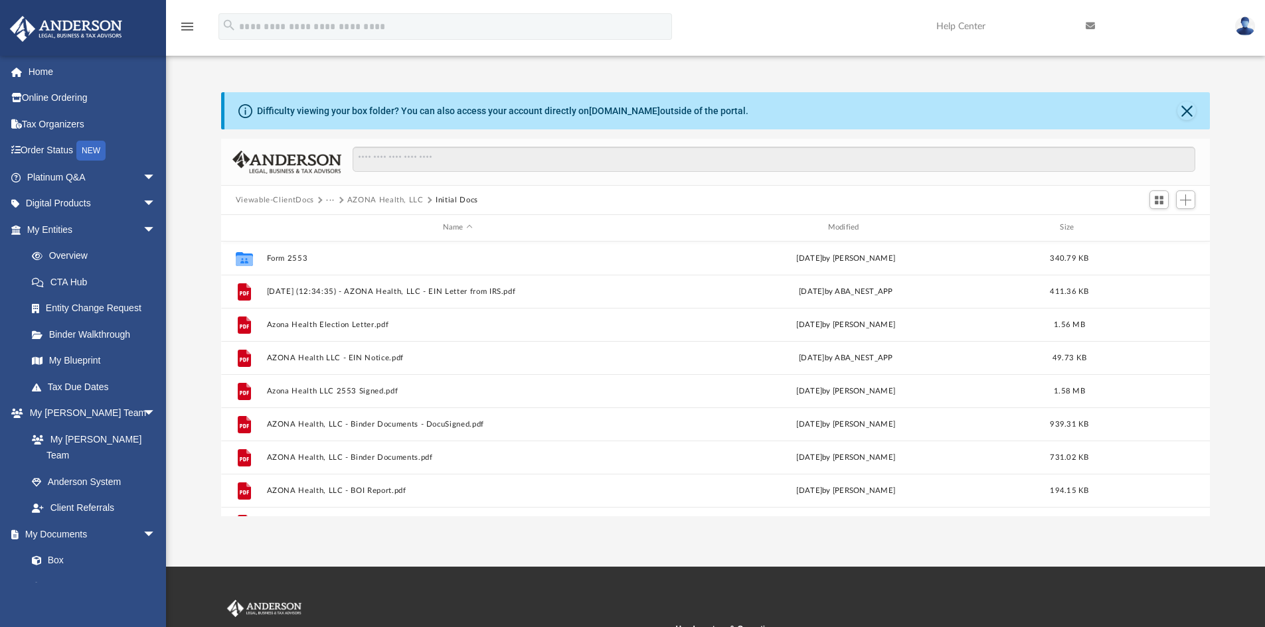
click at [321, 197] on span "Viewable-ClientDocs" at bounding box center [281, 201] width 91 height 12
click at [327, 198] on button "···" at bounding box center [330, 201] width 9 height 12
click at [340, 224] on li "Law" at bounding box center [340, 223] width 15 height 14
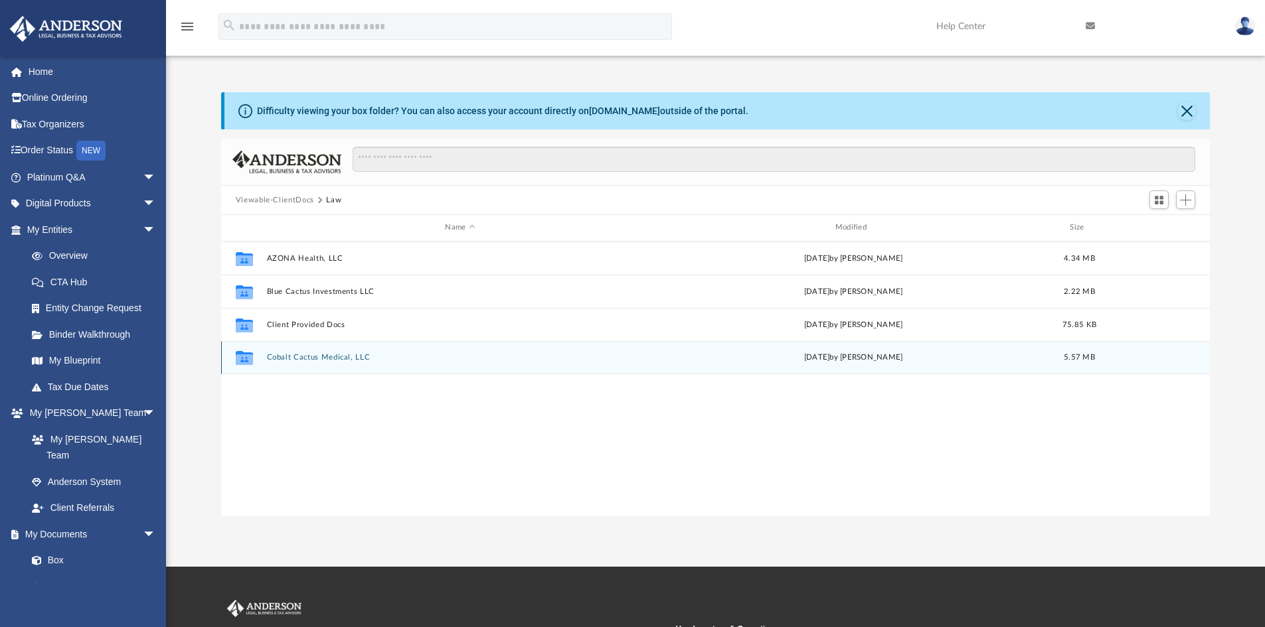
click at [311, 355] on button "Cobalt Cactus Medical, LLC" at bounding box center [459, 357] width 387 height 9
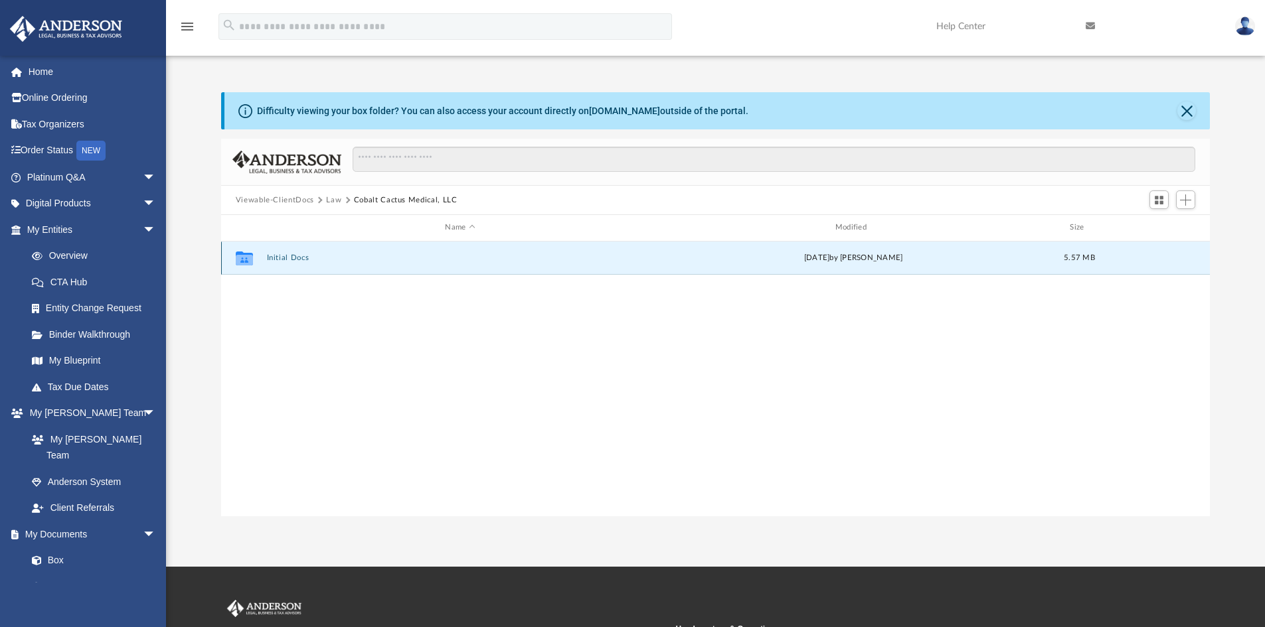
click at [277, 257] on button "Initial Docs" at bounding box center [459, 258] width 387 height 9
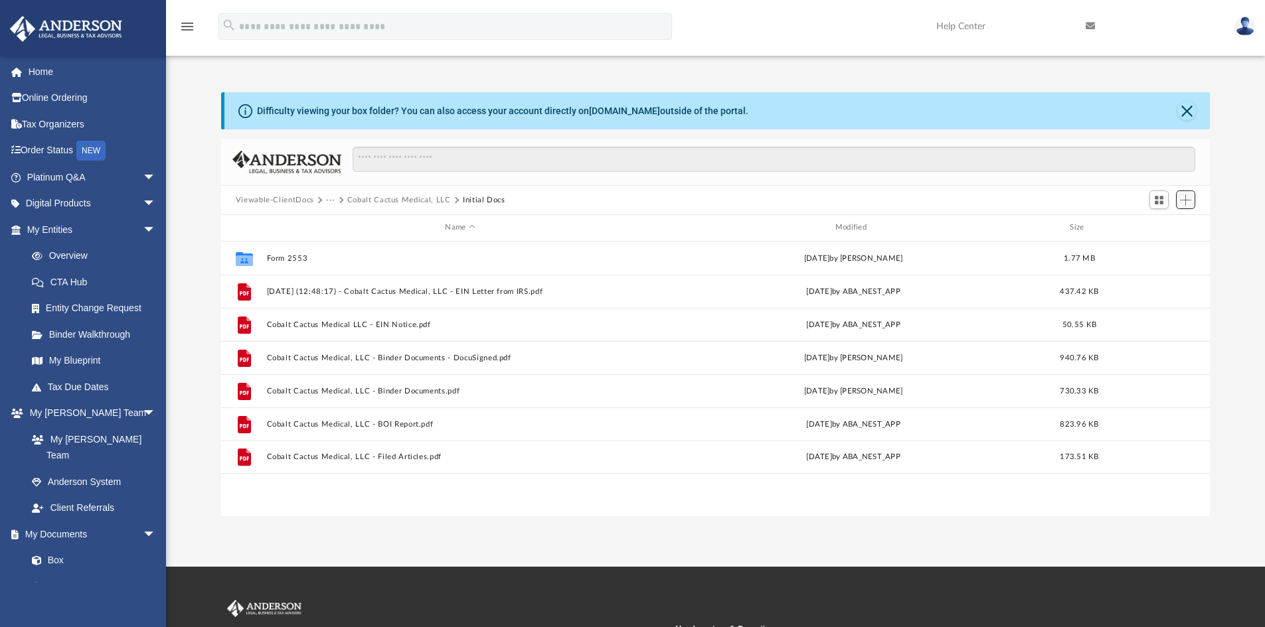
click at [1190, 199] on span "Add" at bounding box center [1185, 200] width 11 height 11
click at [1156, 223] on li "Upload" at bounding box center [1166, 227] width 42 height 14
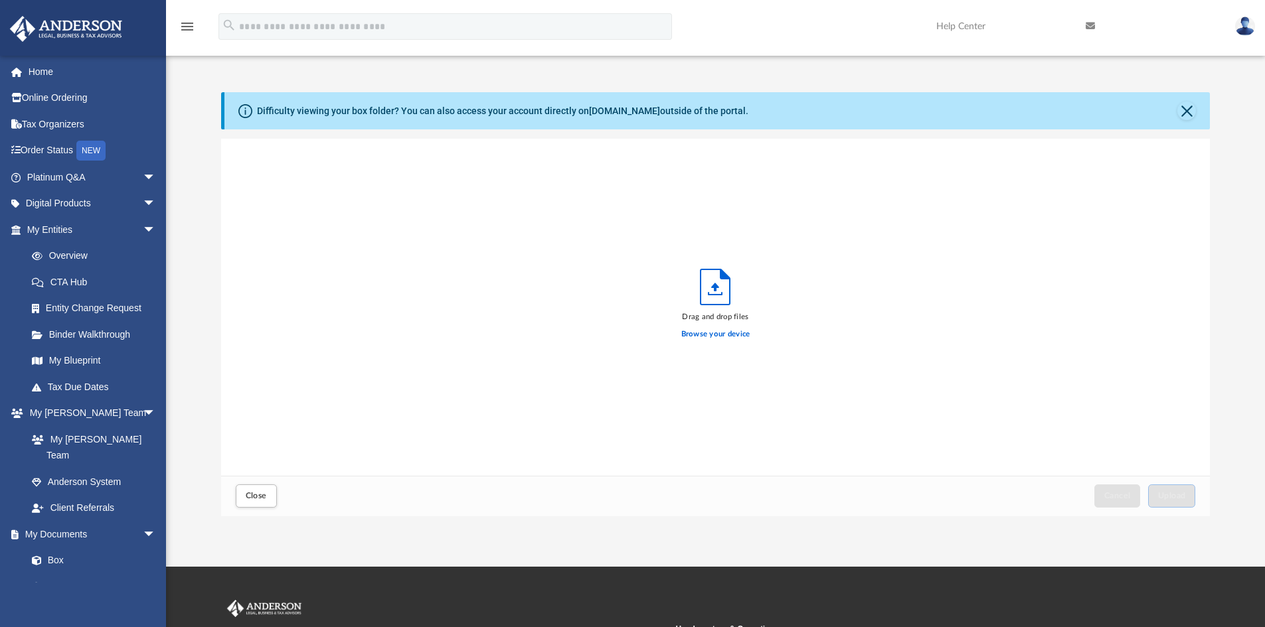
scroll to position [327, 978]
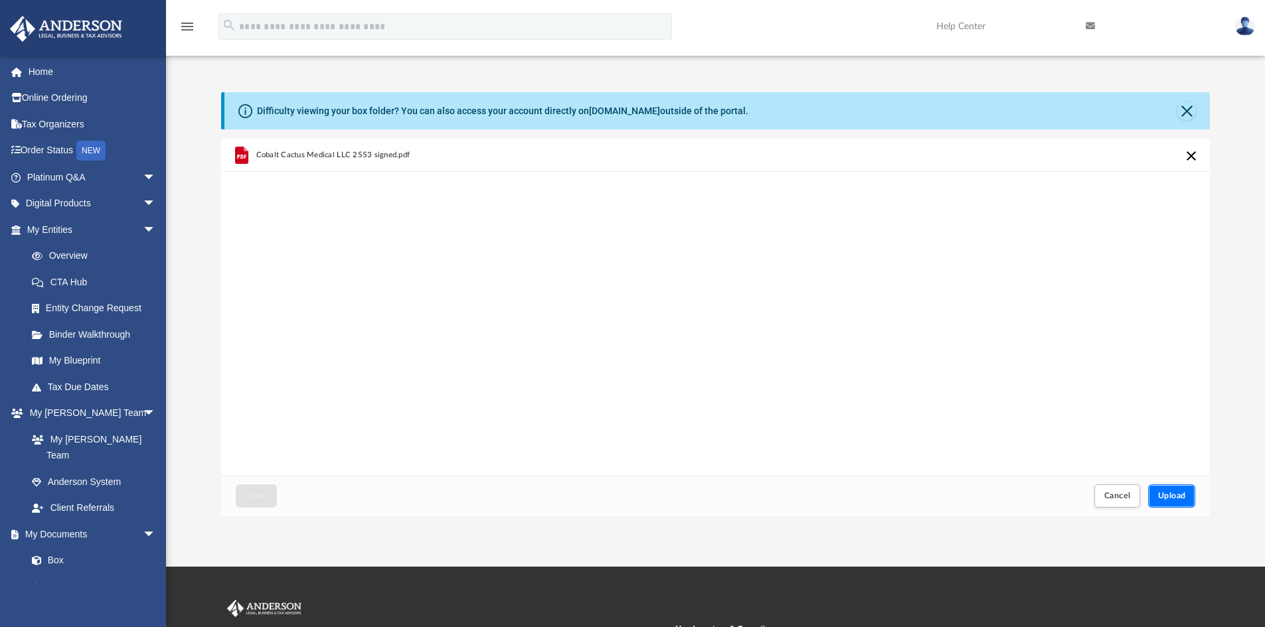
click at [1172, 496] on span "Upload" at bounding box center [1172, 496] width 28 height 8
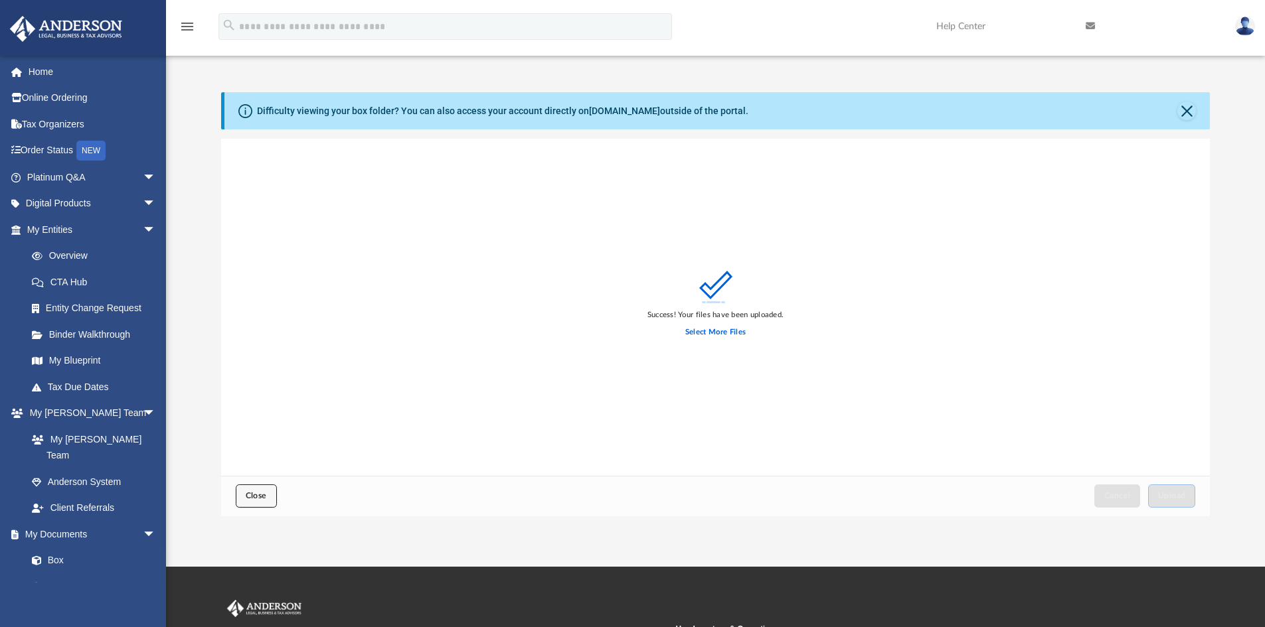
click at [260, 496] on span "Close" at bounding box center [256, 496] width 21 height 8
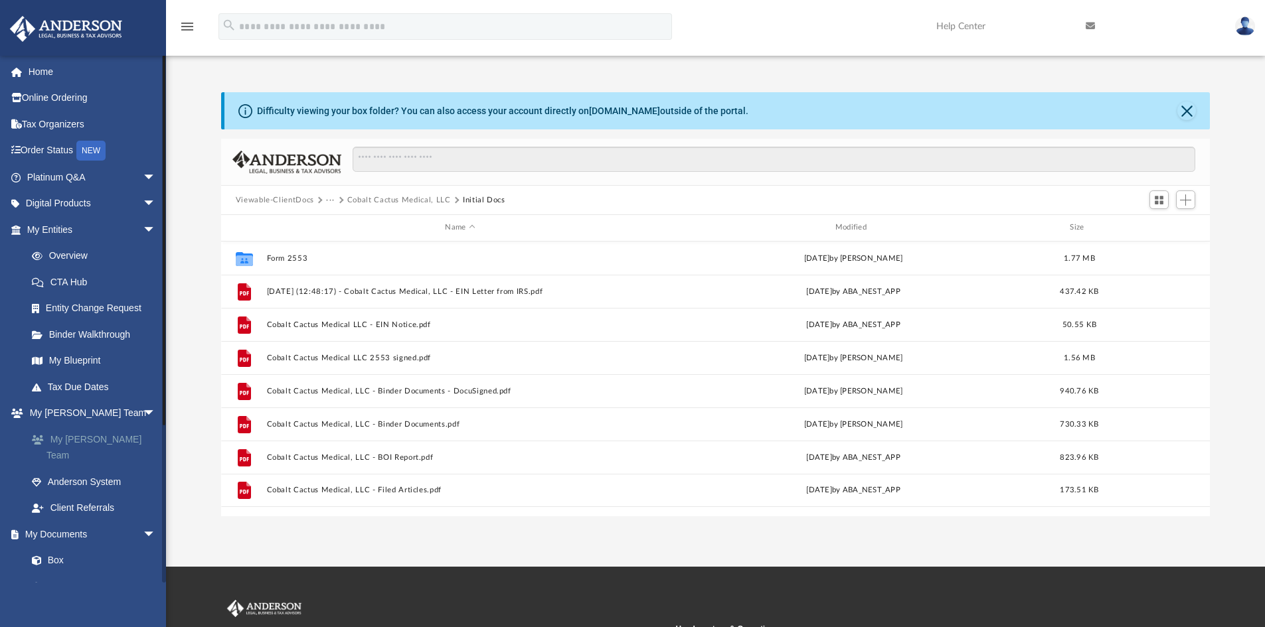
click at [82, 440] on link "My [PERSON_NAME] Team" at bounding box center [97, 447] width 157 height 42
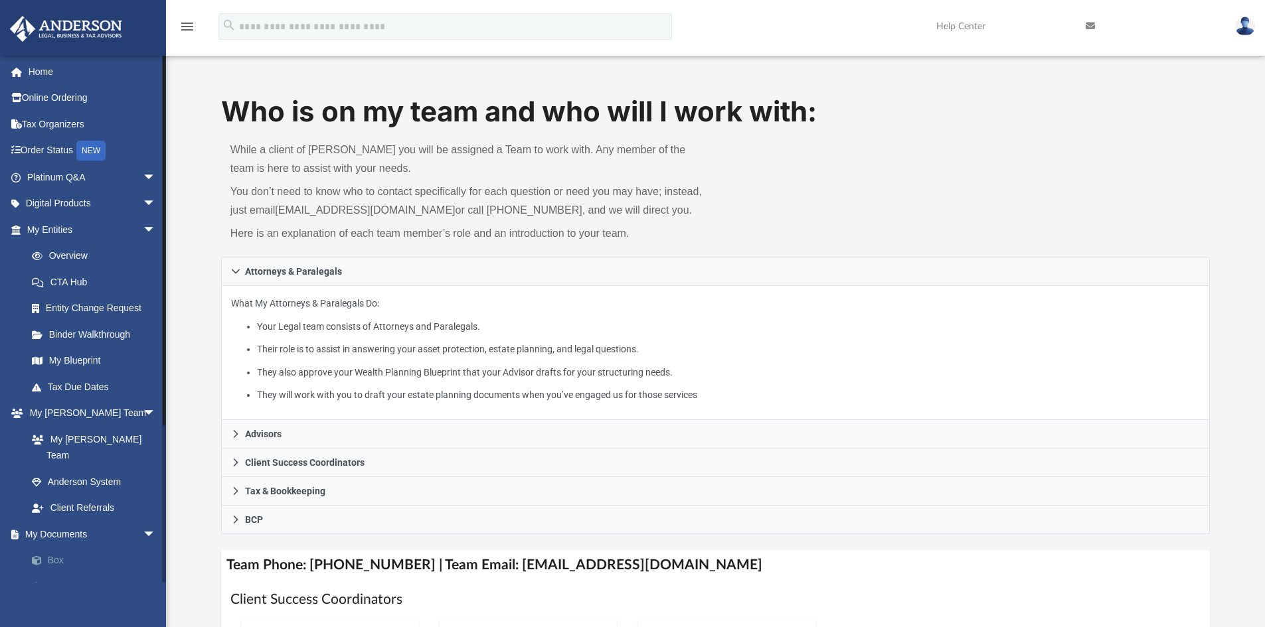
click at [66, 548] on link "Box" at bounding box center [97, 561] width 157 height 27
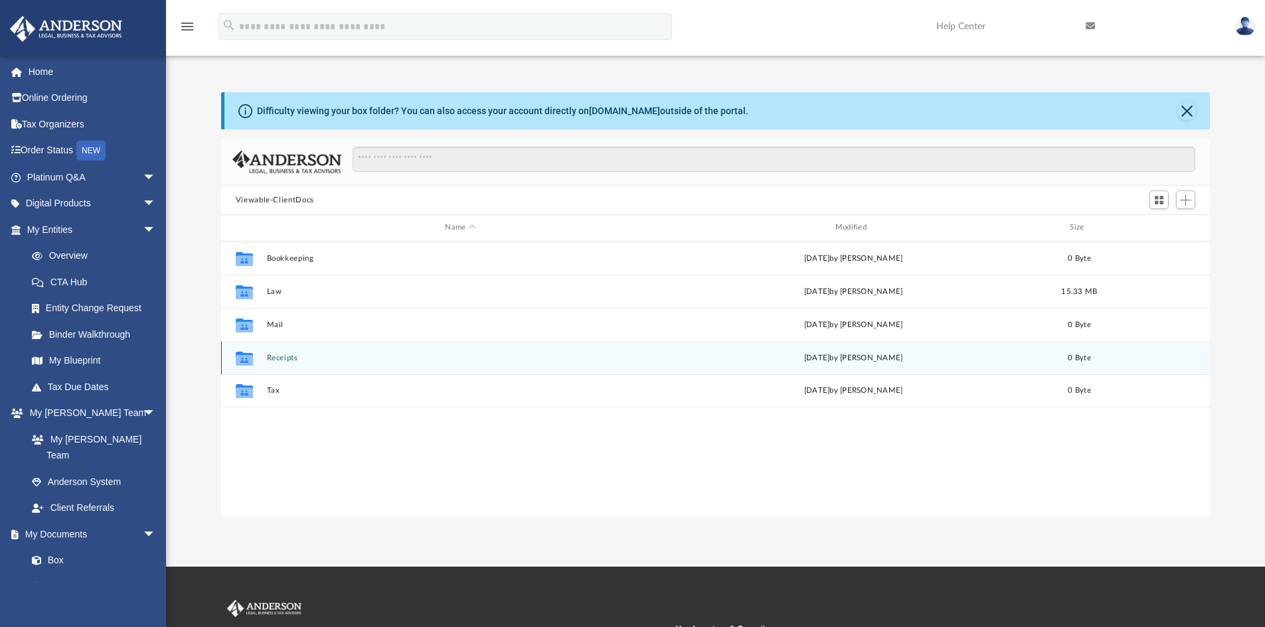
scroll to position [292, 978]
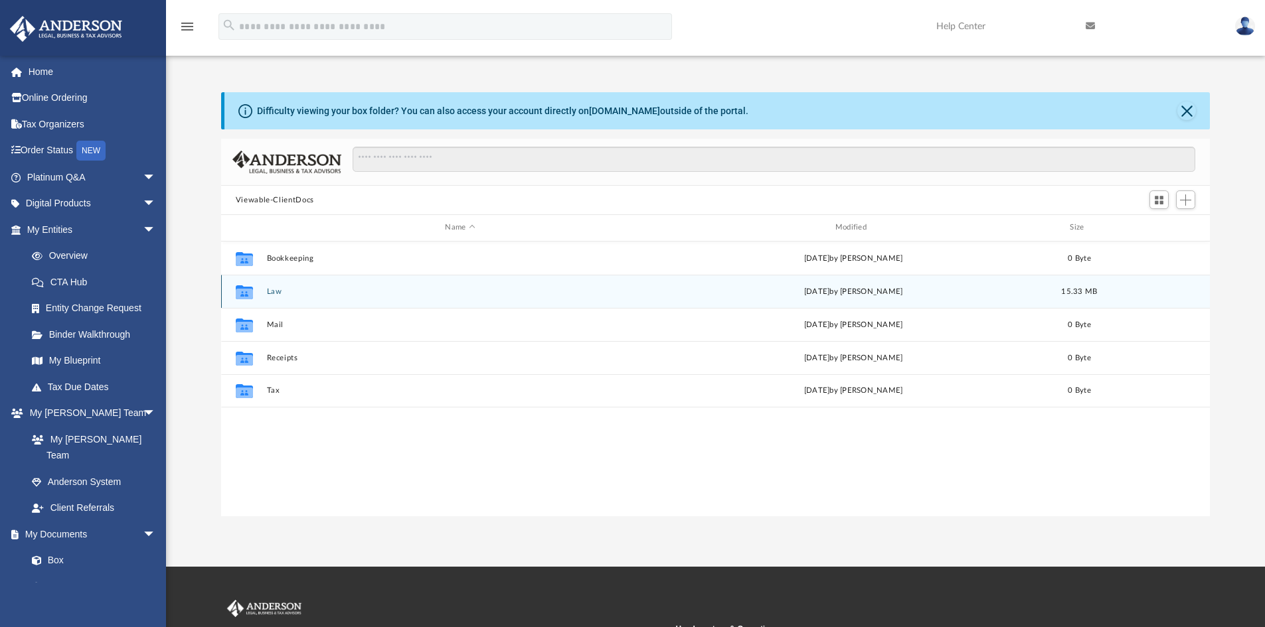
click at [271, 289] on button "Law" at bounding box center [459, 291] width 387 height 9
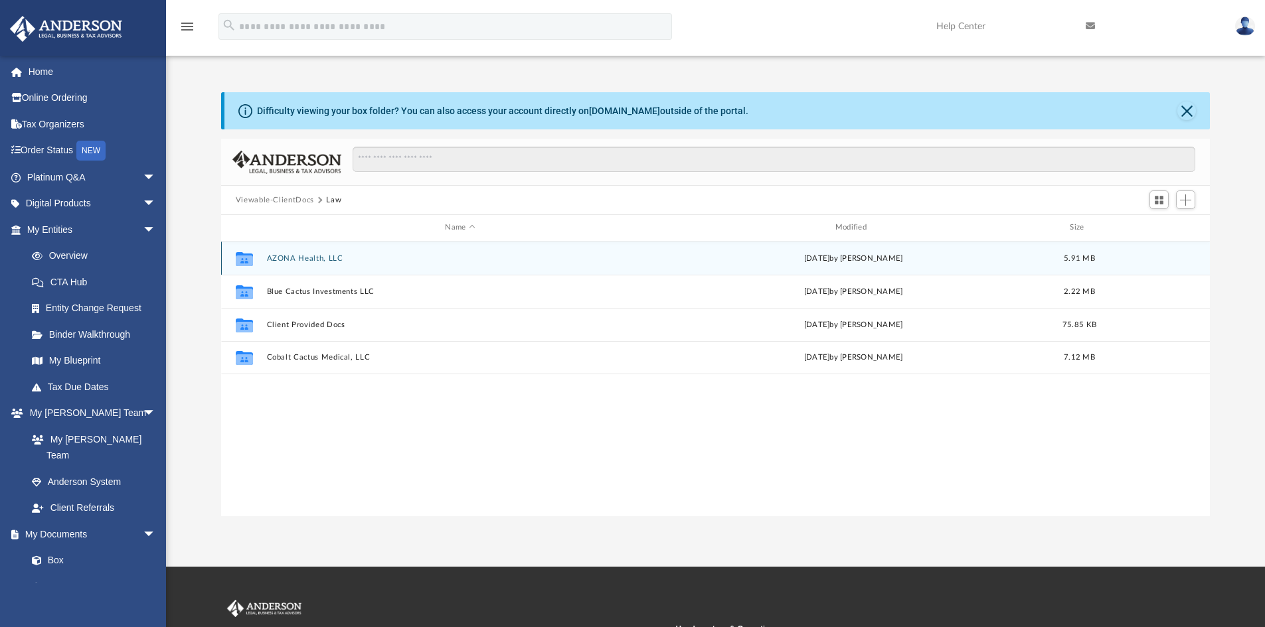
click at [312, 256] on button "AZONA Health, LLC" at bounding box center [459, 258] width 387 height 9
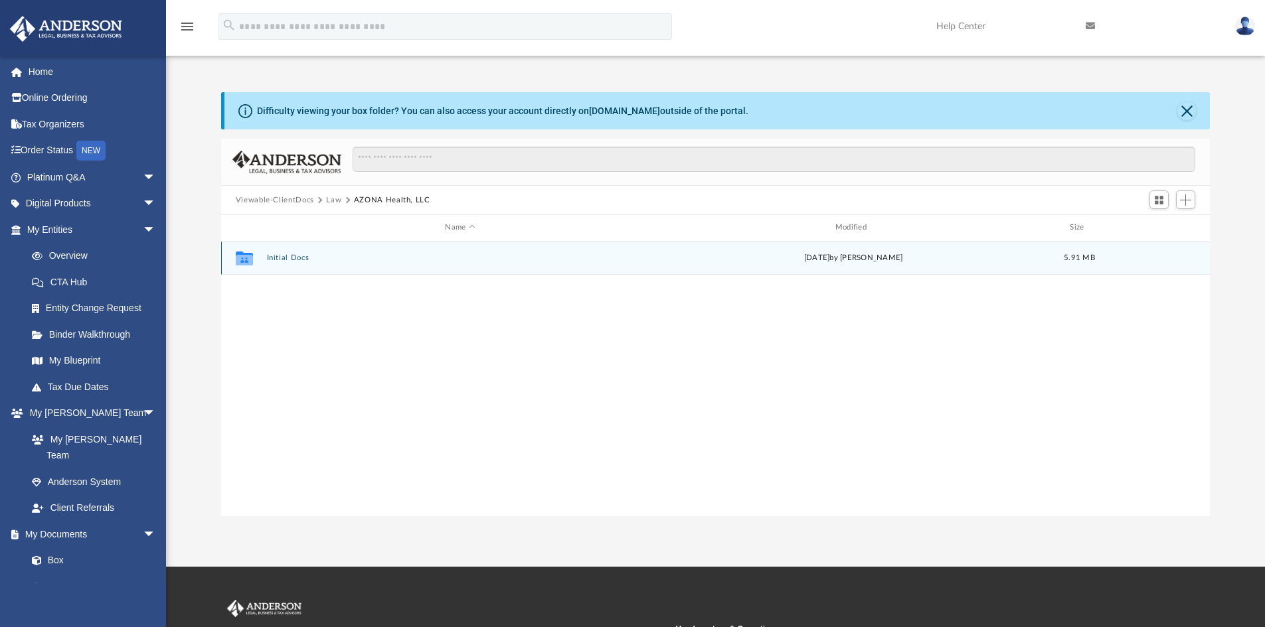
click at [273, 260] on button "Initial Docs" at bounding box center [459, 258] width 387 height 9
